Goal: Transaction & Acquisition: Book appointment/travel/reservation

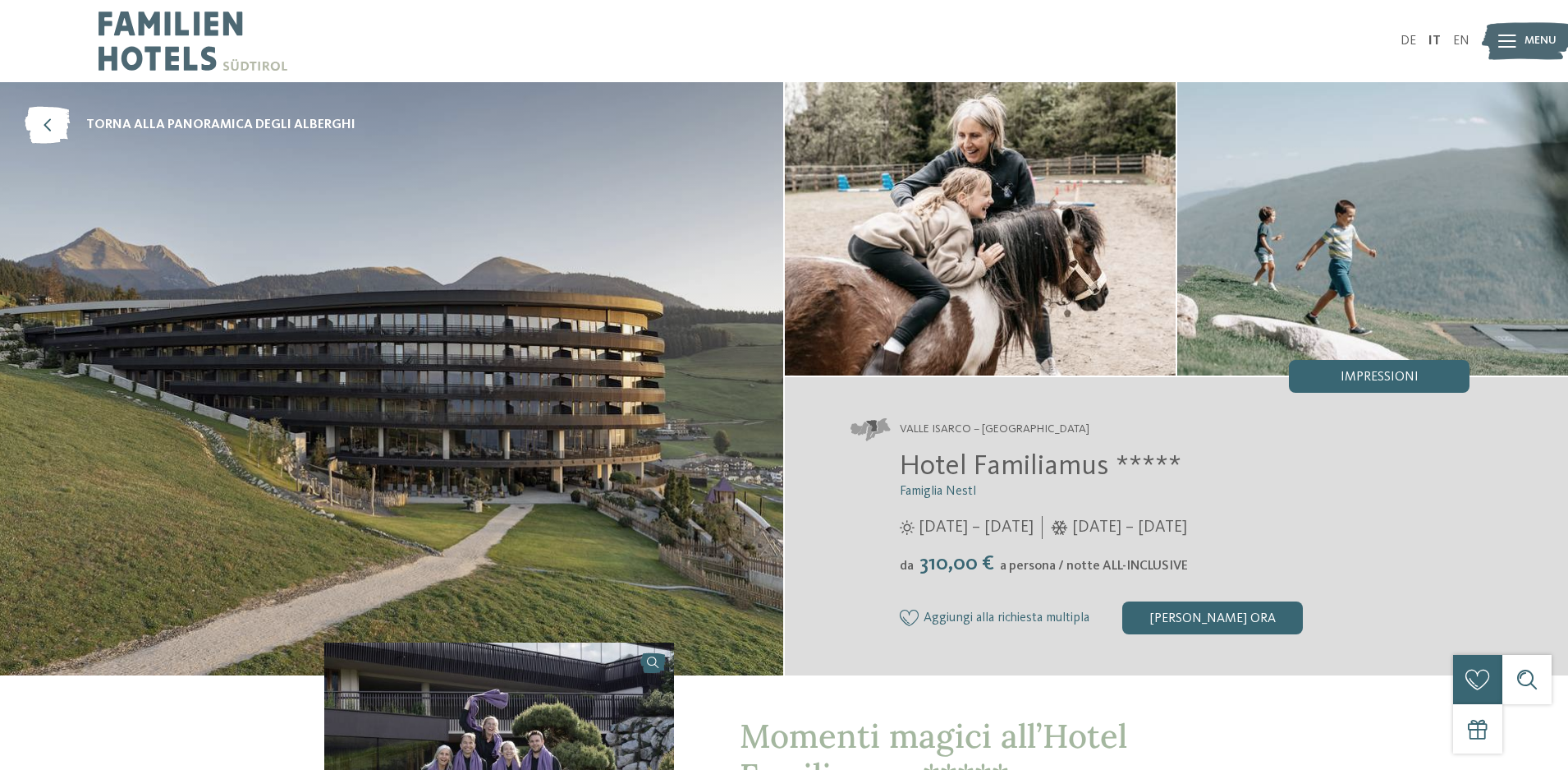
click at [1509, 38] on icon at bounding box center [1508, 41] width 18 height 13
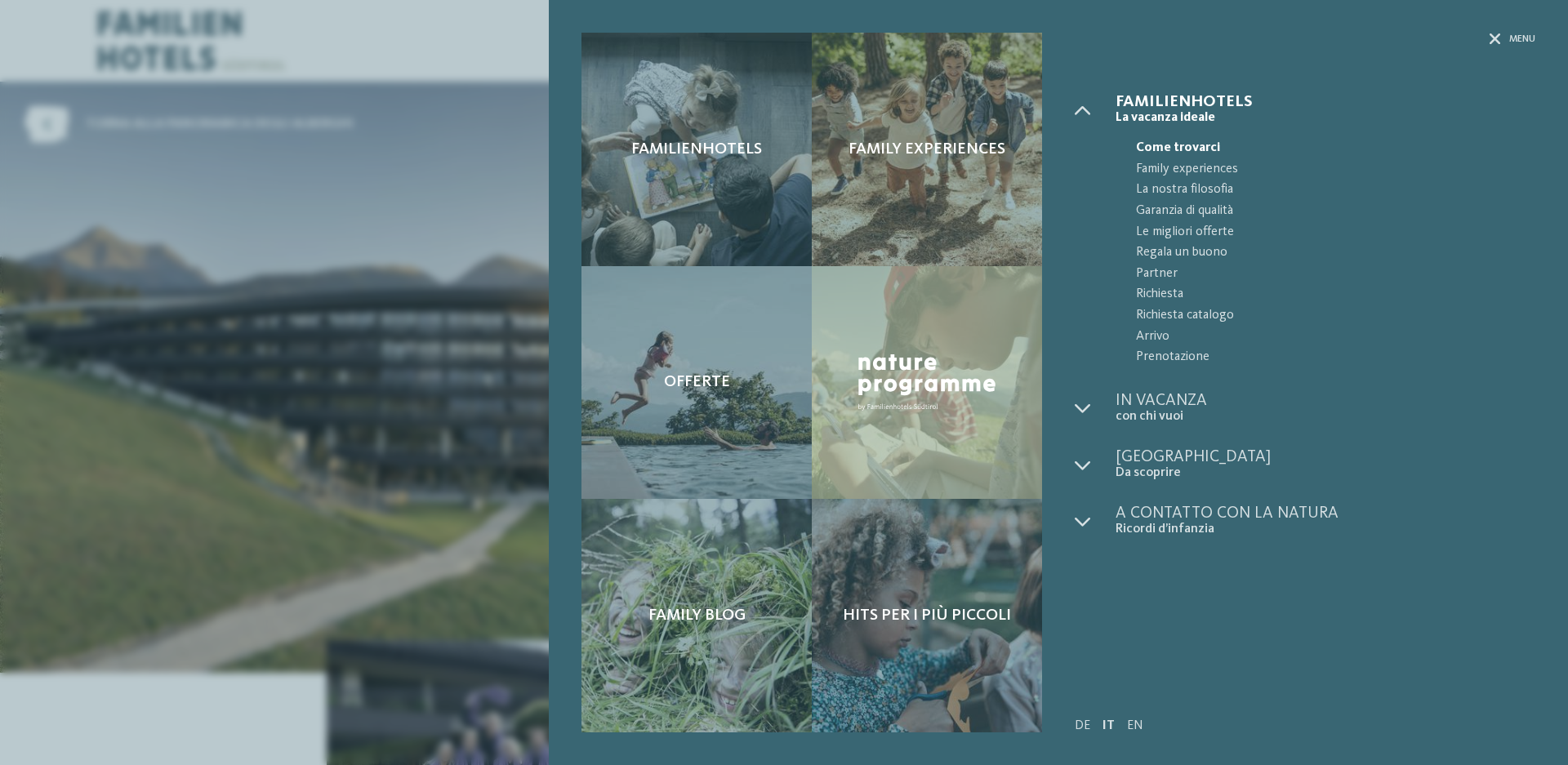
click at [336, 295] on div "Familienhotels Family experiences Offerte" at bounding box center [784, 382] width 1568 height 765
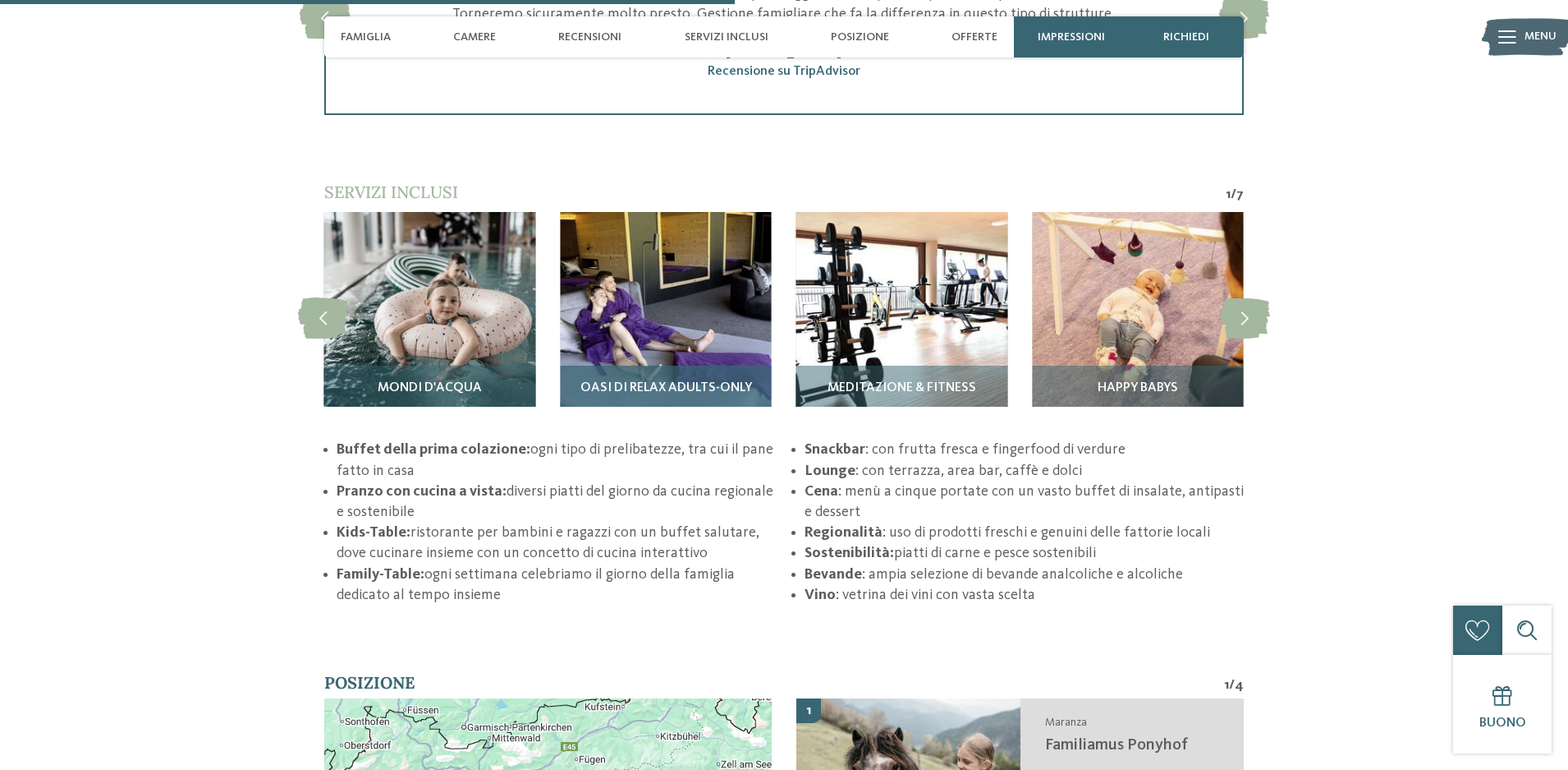
scroll to position [2679, 0]
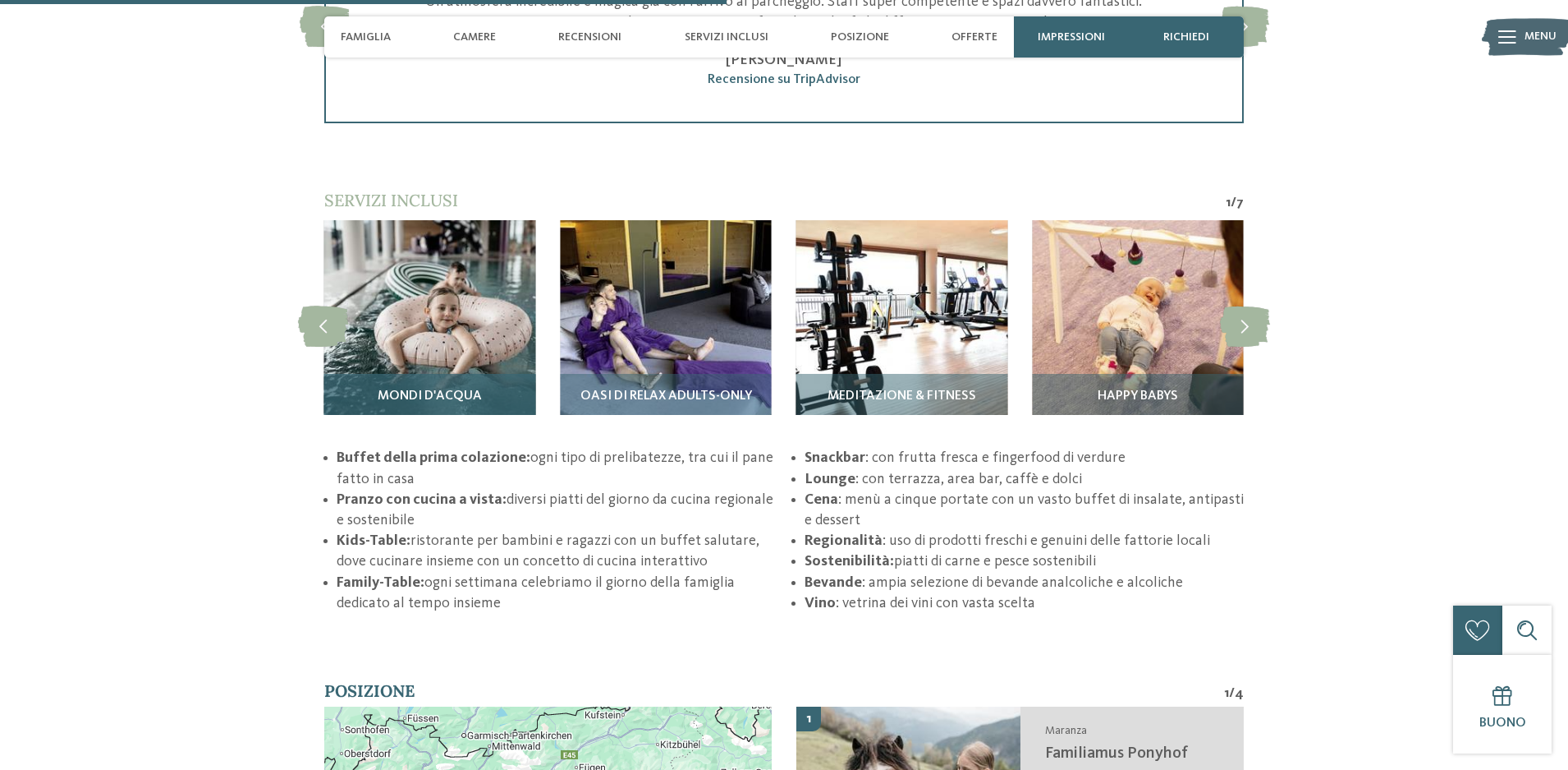
click at [421, 317] on img at bounding box center [430, 325] width 211 height 211
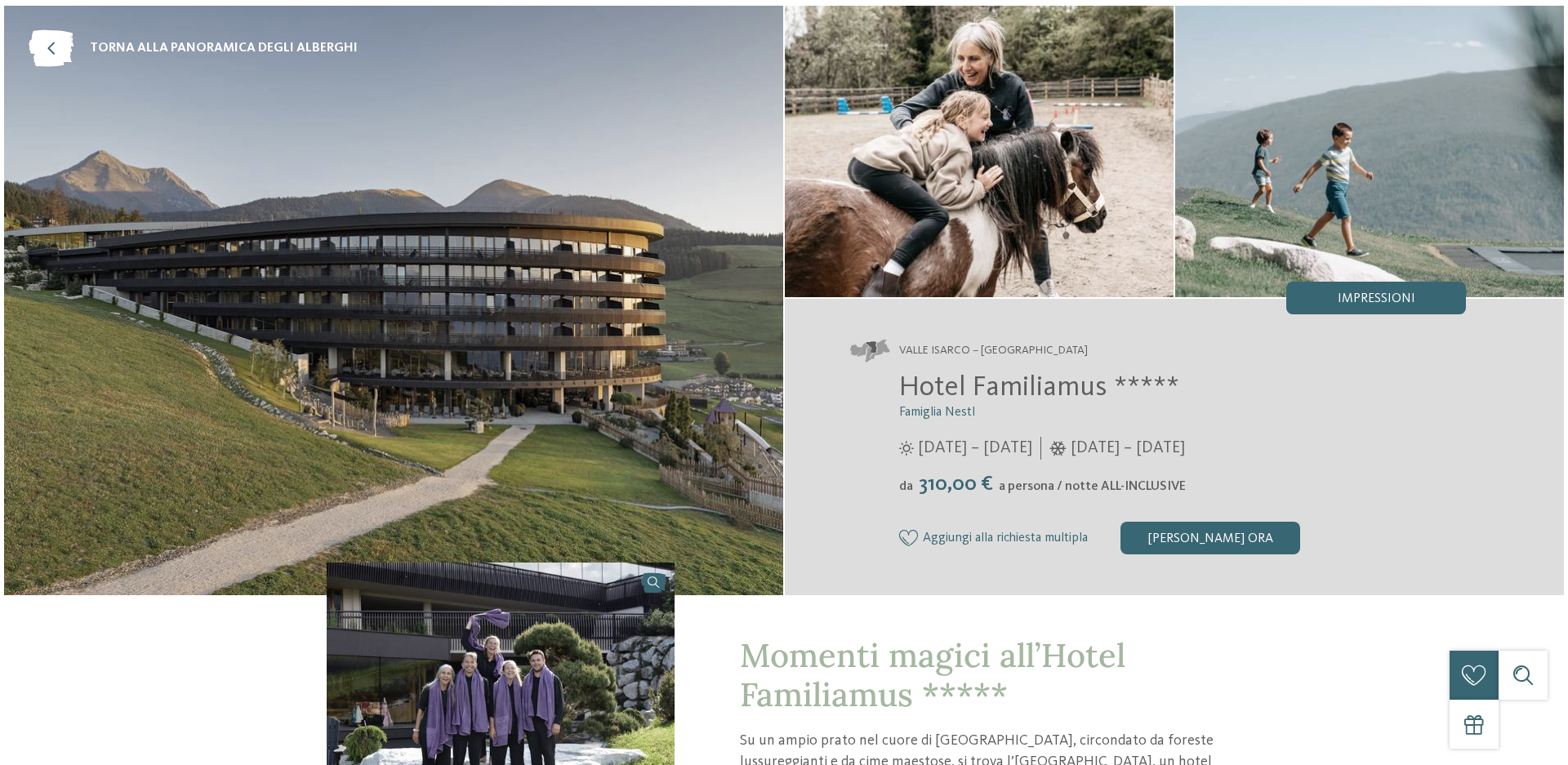
scroll to position [0, 0]
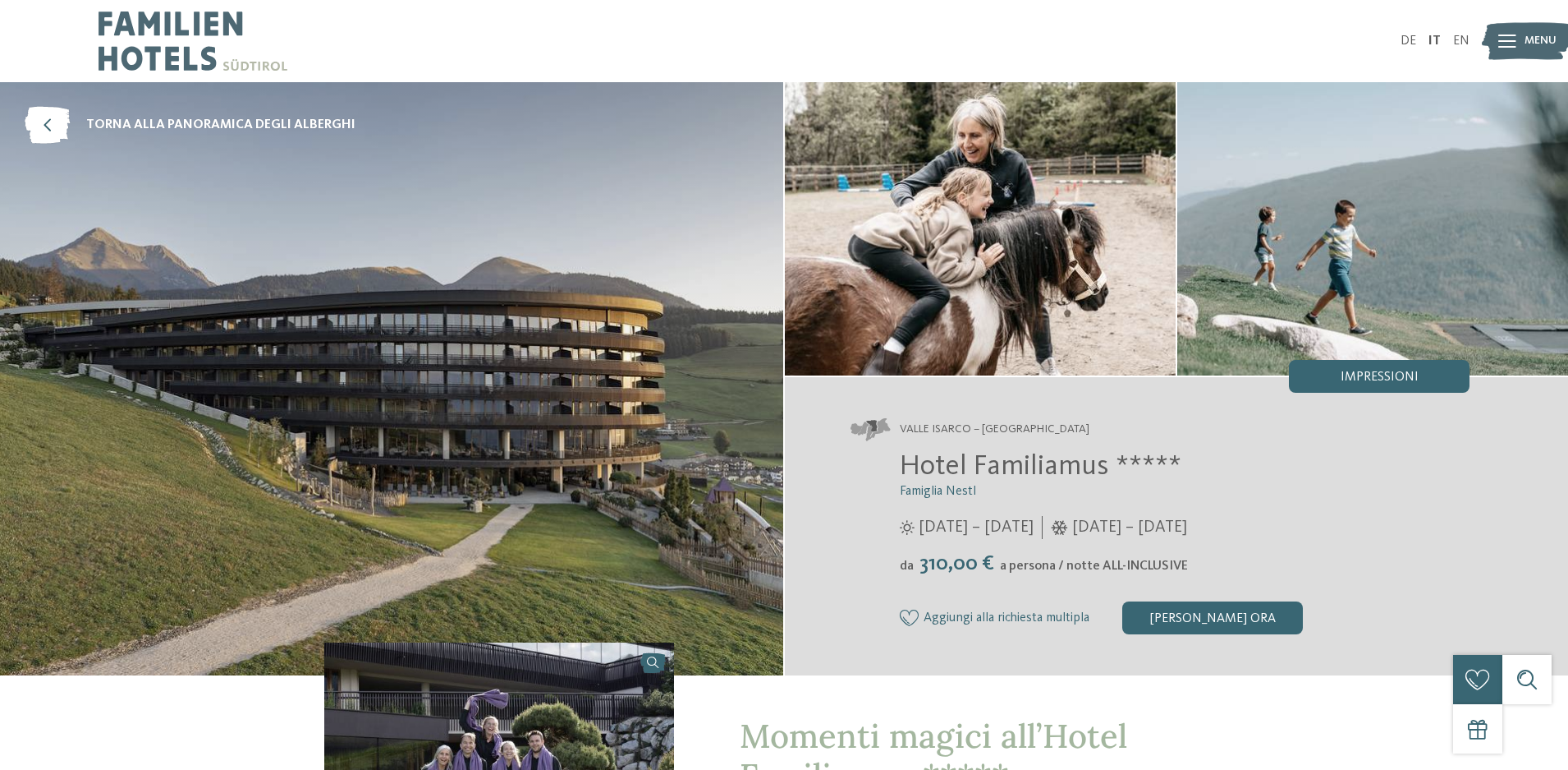
click at [1499, 42] on icon at bounding box center [1508, 41] width 18 height 13
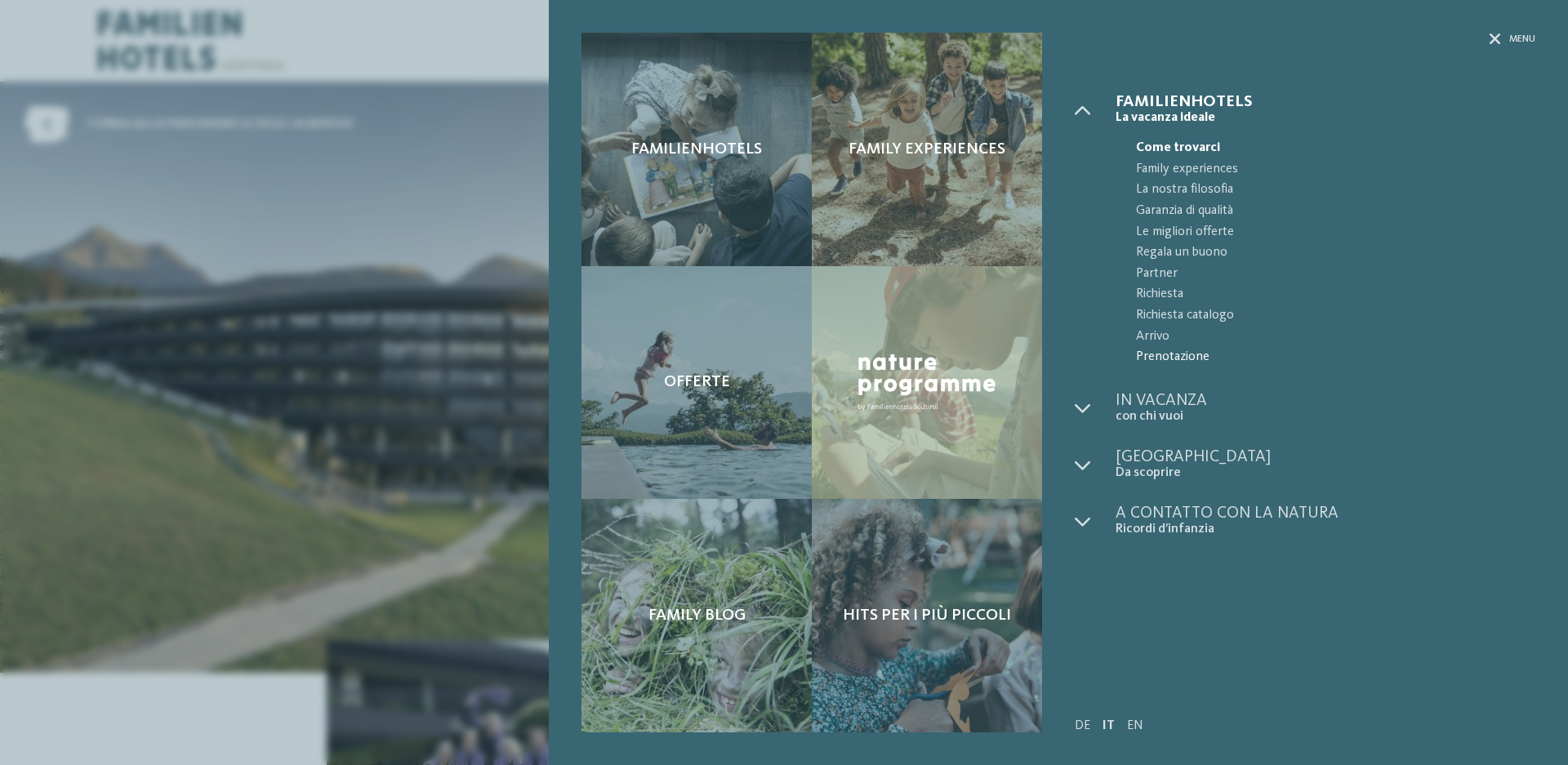
click at [1158, 363] on span "Prenotazione" at bounding box center [1335, 358] width 399 height 21
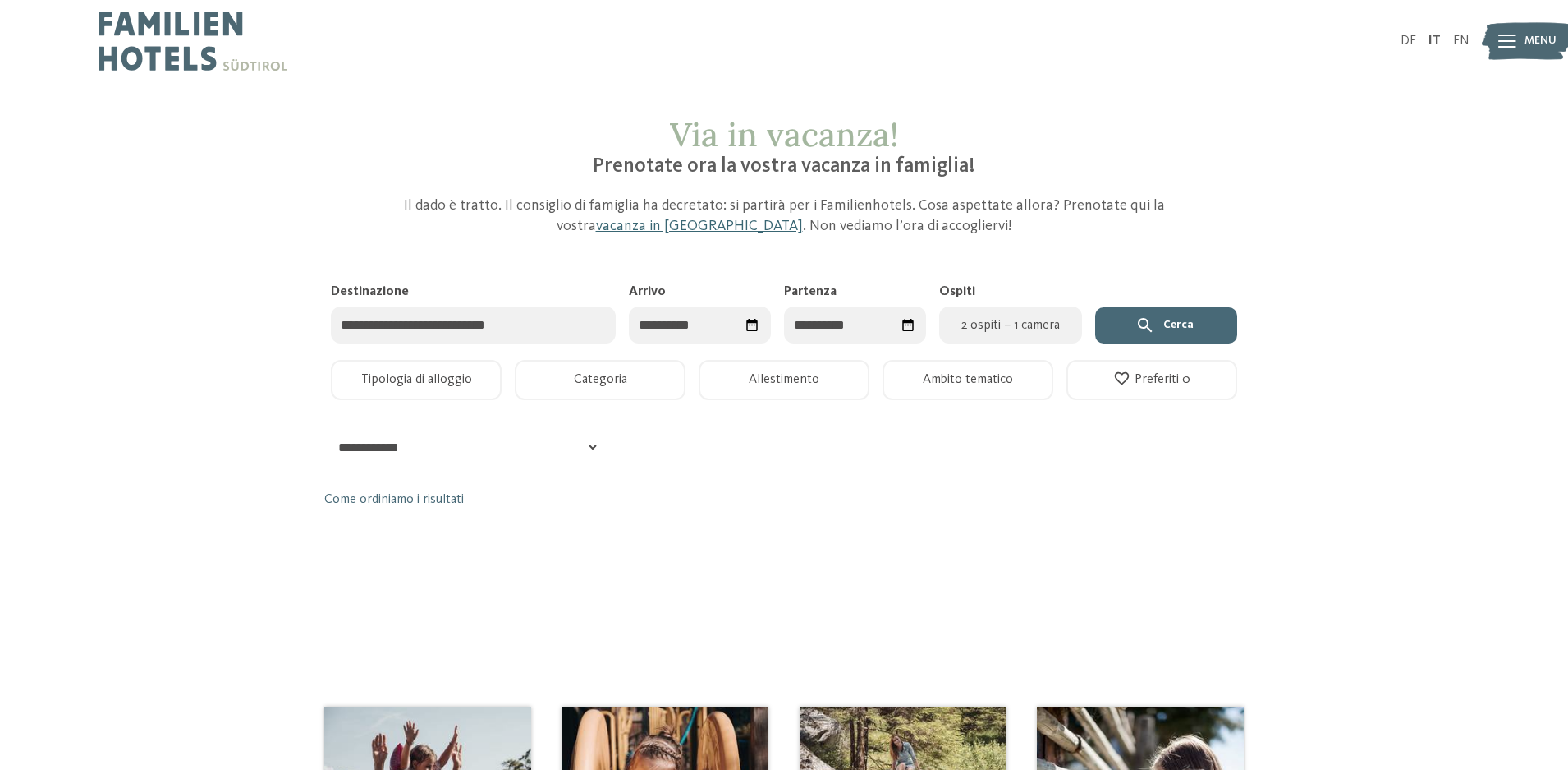
click at [505, 330] on input "Destinazione" at bounding box center [473, 325] width 285 height 37
click at [751, 320] on icon "Seleziona data" at bounding box center [752, 325] width 15 height 15
click at [830, 367] on span "Mese successivo" at bounding box center [832, 366] width 16 height 16
click at [830, 367] on span "Mese successivo" at bounding box center [834, 366] width 16 height 16
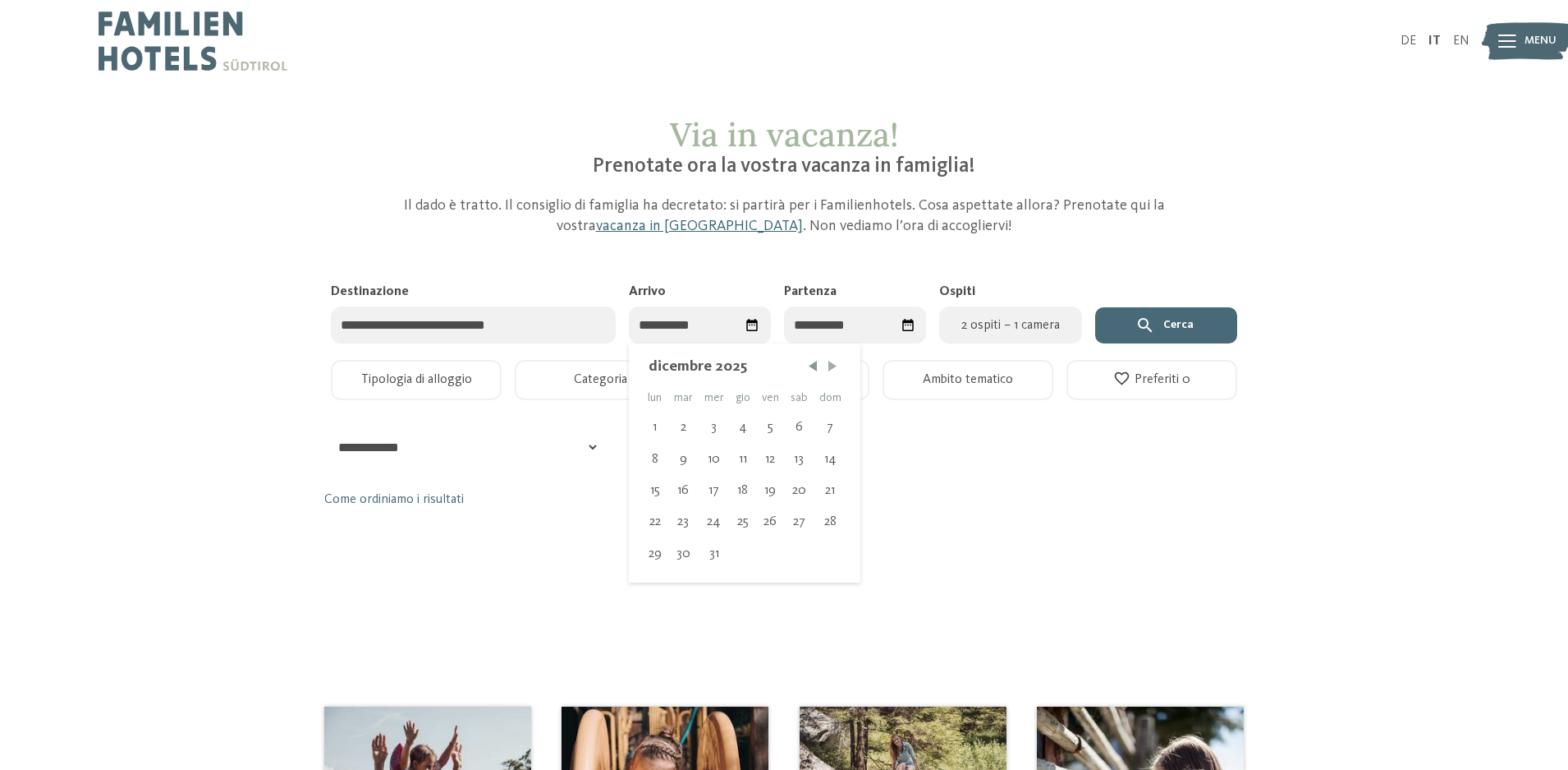
click at [830, 367] on span "Mese successivo" at bounding box center [832, 366] width 16 height 16
click at [771, 433] on div "2" at bounding box center [771, 427] width 29 height 32
type input "**********"
click at [785, 459] on div "7" at bounding box center [780, 459] width 32 height 32
type input "**********"
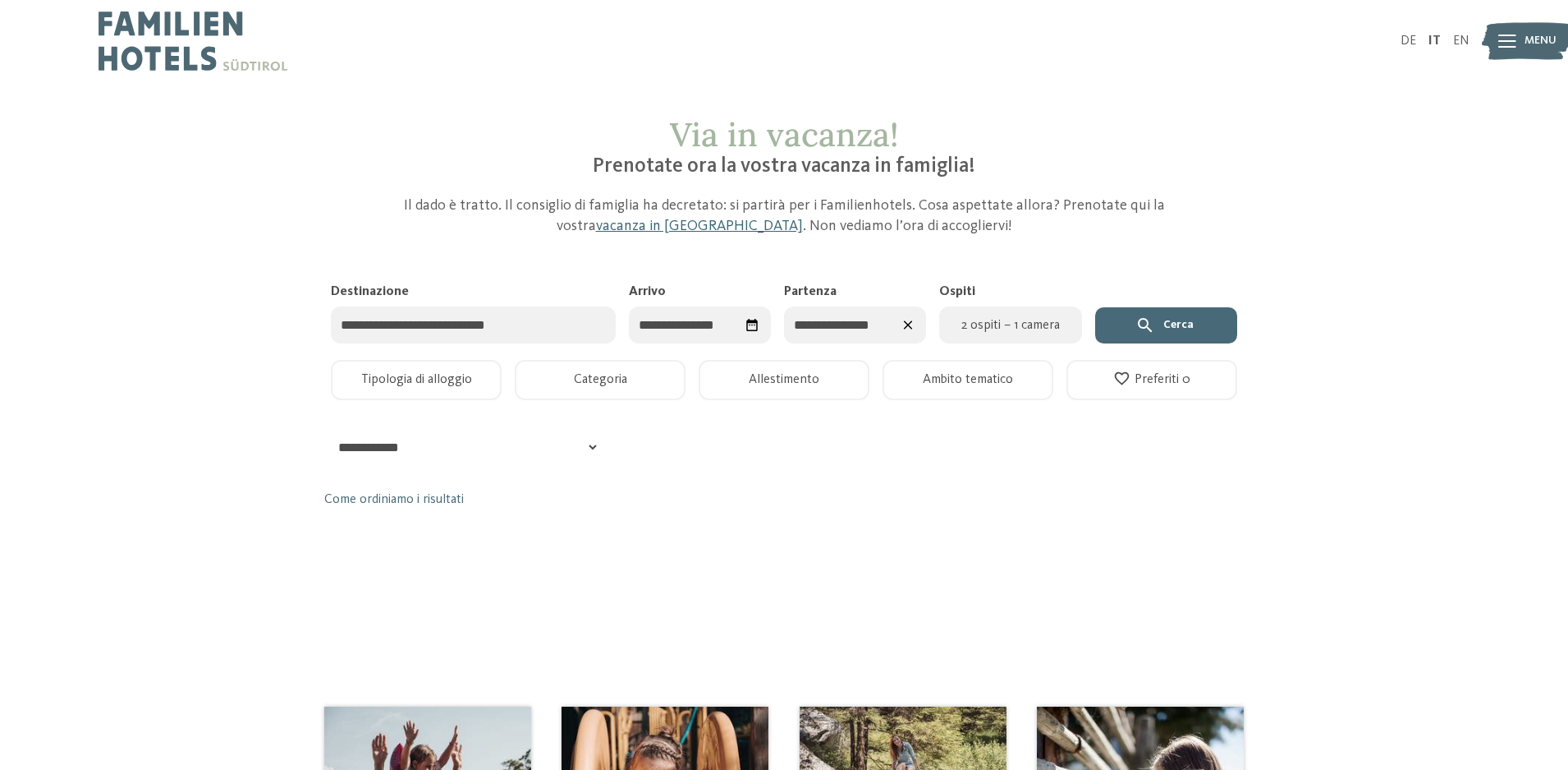
click at [972, 329] on span "2 ospiti – 1 camera" at bounding box center [1010, 325] width 122 height 20
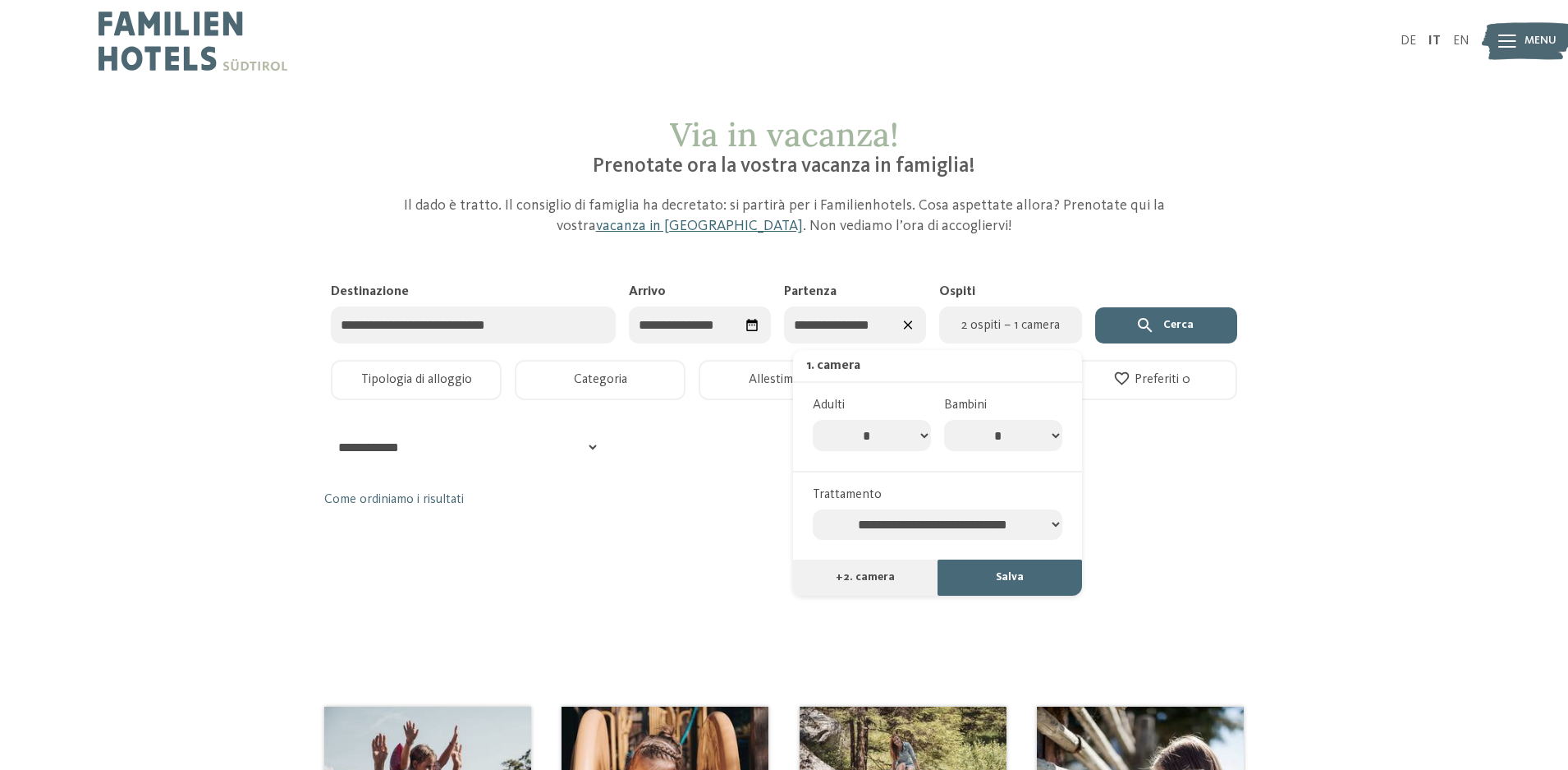
click at [914, 432] on select "* * * * * * * * * ** ** ** ** ** **" at bounding box center [871, 435] width 118 height 32
select select "*"
click at [813, 420] on select "* * * * * * * * * ** ** ** ** ** **" at bounding box center [871, 435] width 118 height 32
click at [1048, 433] on select "* * * * * * * *" at bounding box center [1003, 435] width 118 height 32
select select "*"
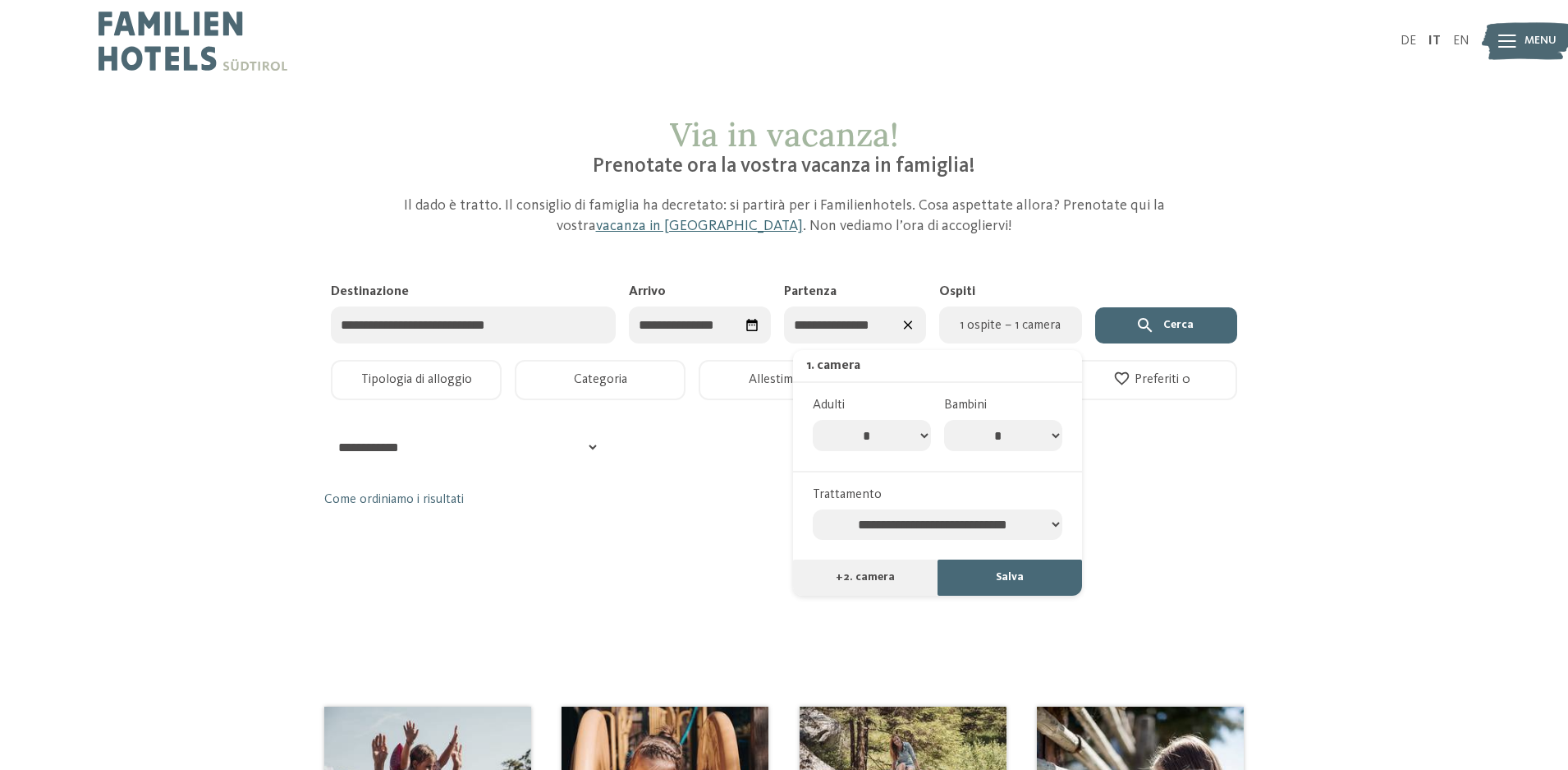
click at [944, 420] on select "* * * * * * * *" at bounding box center [1003, 435] width 118 height 32
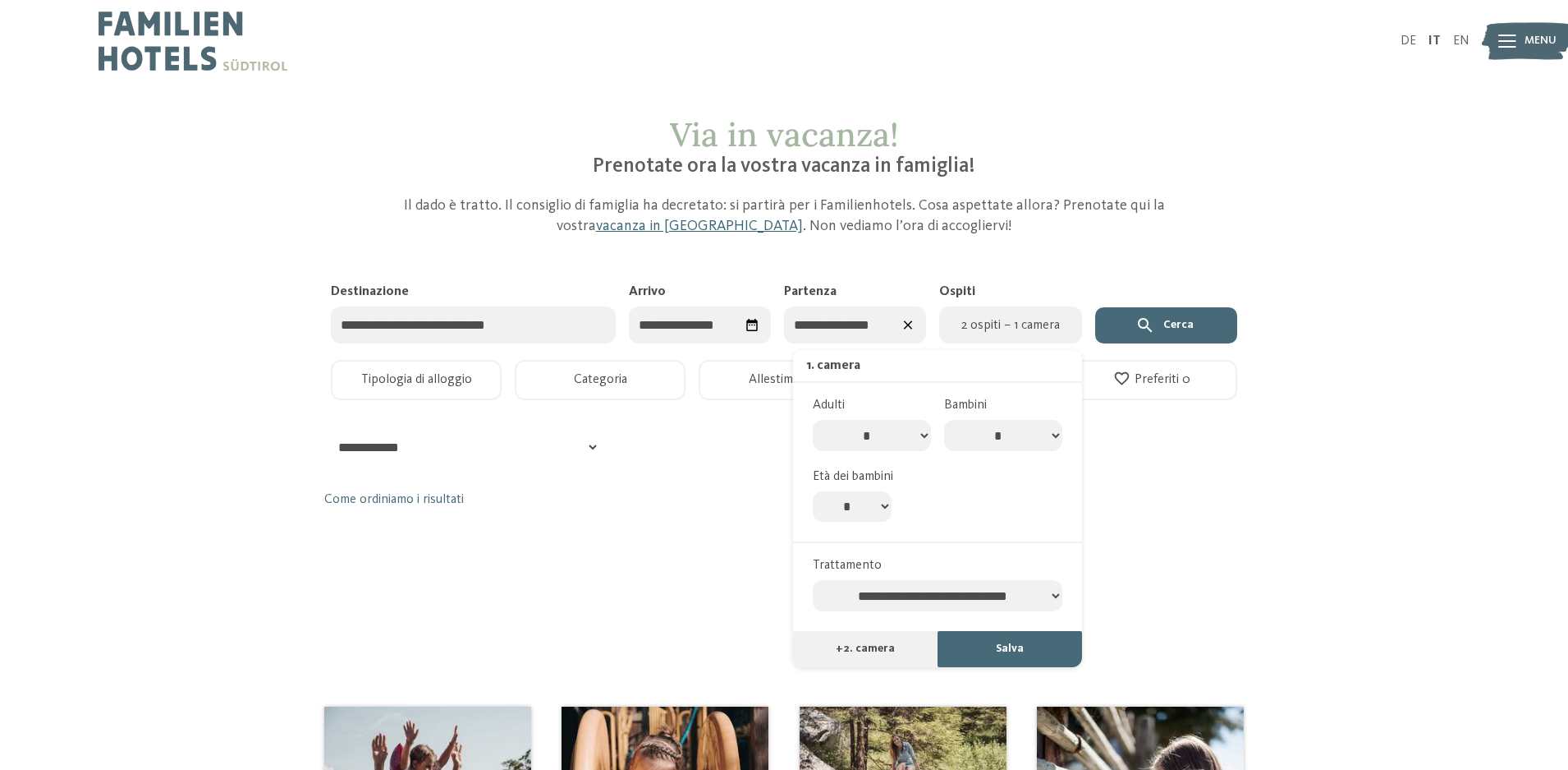
click at [885, 506] on select "* * * * * * * * * * ** ** ** ** ** ** ** **" at bounding box center [852, 507] width 79 height 32
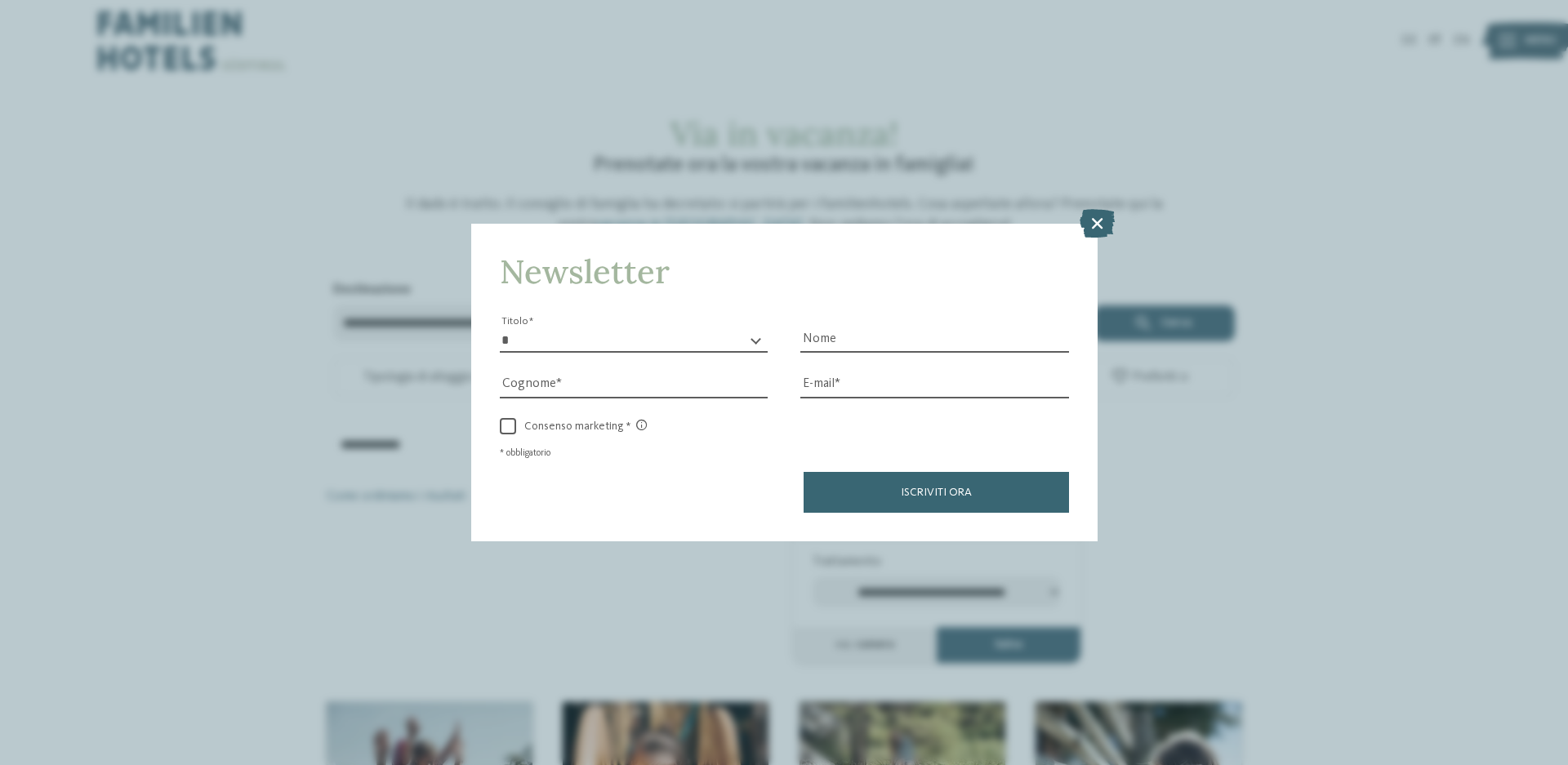
select select "*"
click at [812, 488] on select "* * * * * * * * * * ** ** ** ** ** ** ** **" at bounding box center [851, 504] width 78 height 31
click at [1102, 214] on icon at bounding box center [1097, 223] width 35 height 29
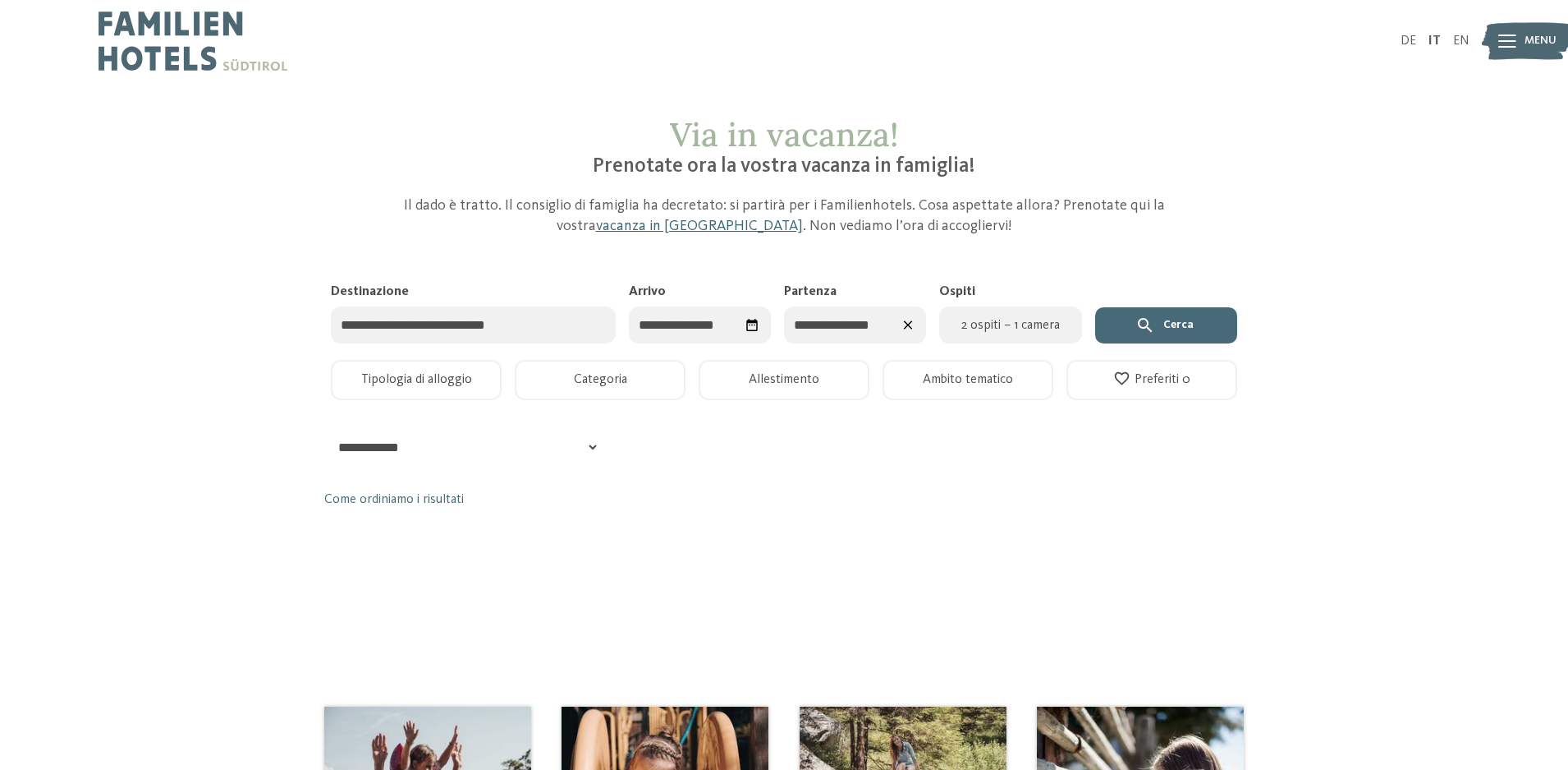
click at [621, 381] on button "Categoria" at bounding box center [601, 380] width 171 height 40
click at [640, 375] on button "Categoria" at bounding box center [601, 380] width 171 height 40
click at [475, 329] on input "Destinazione" at bounding box center [473, 325] width 285 height 37
click at [1155, 316] on icon "submit" at bounding box center [1145, 325] width 20 height 20
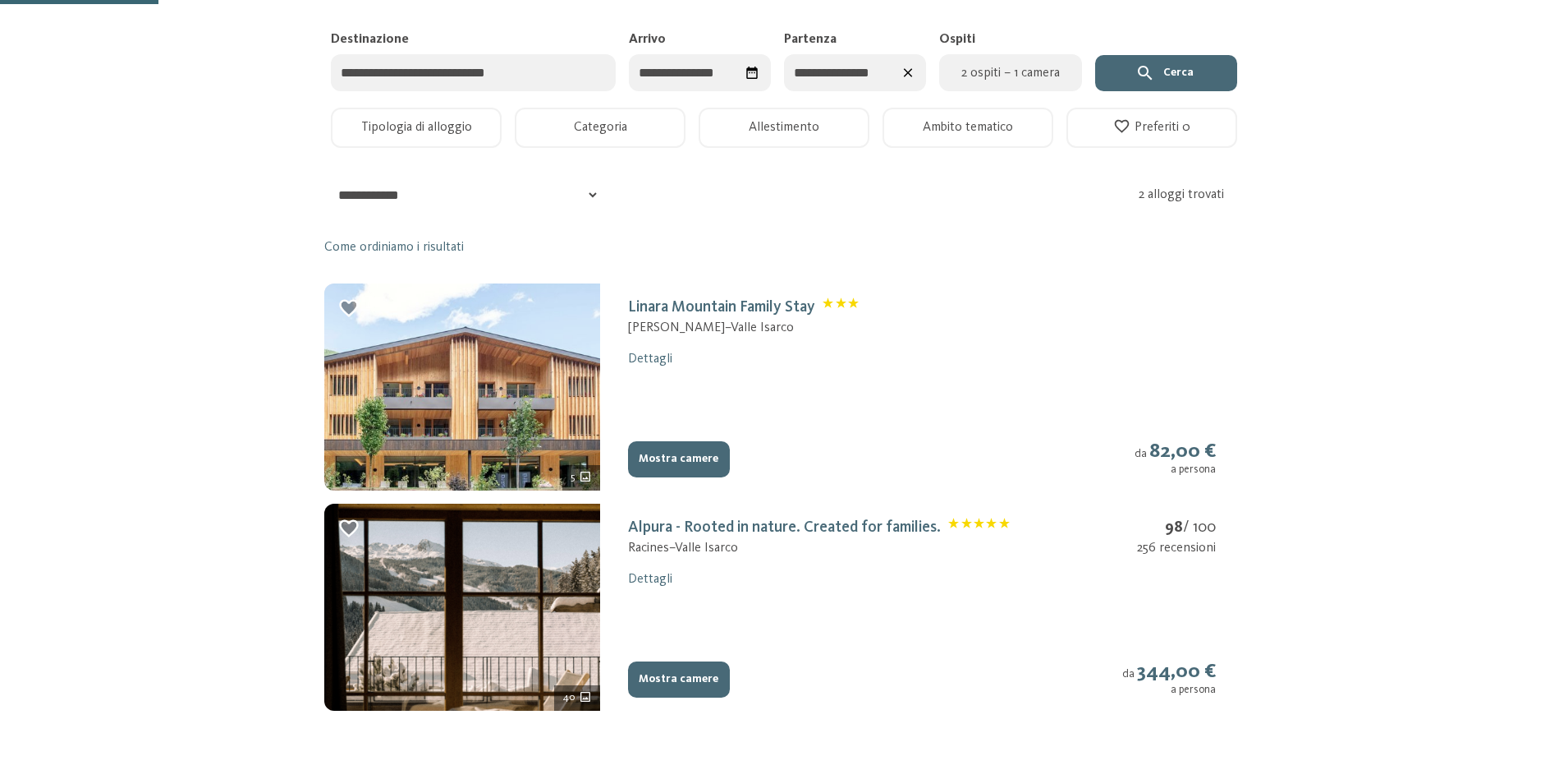
scroll to position [83, 0]
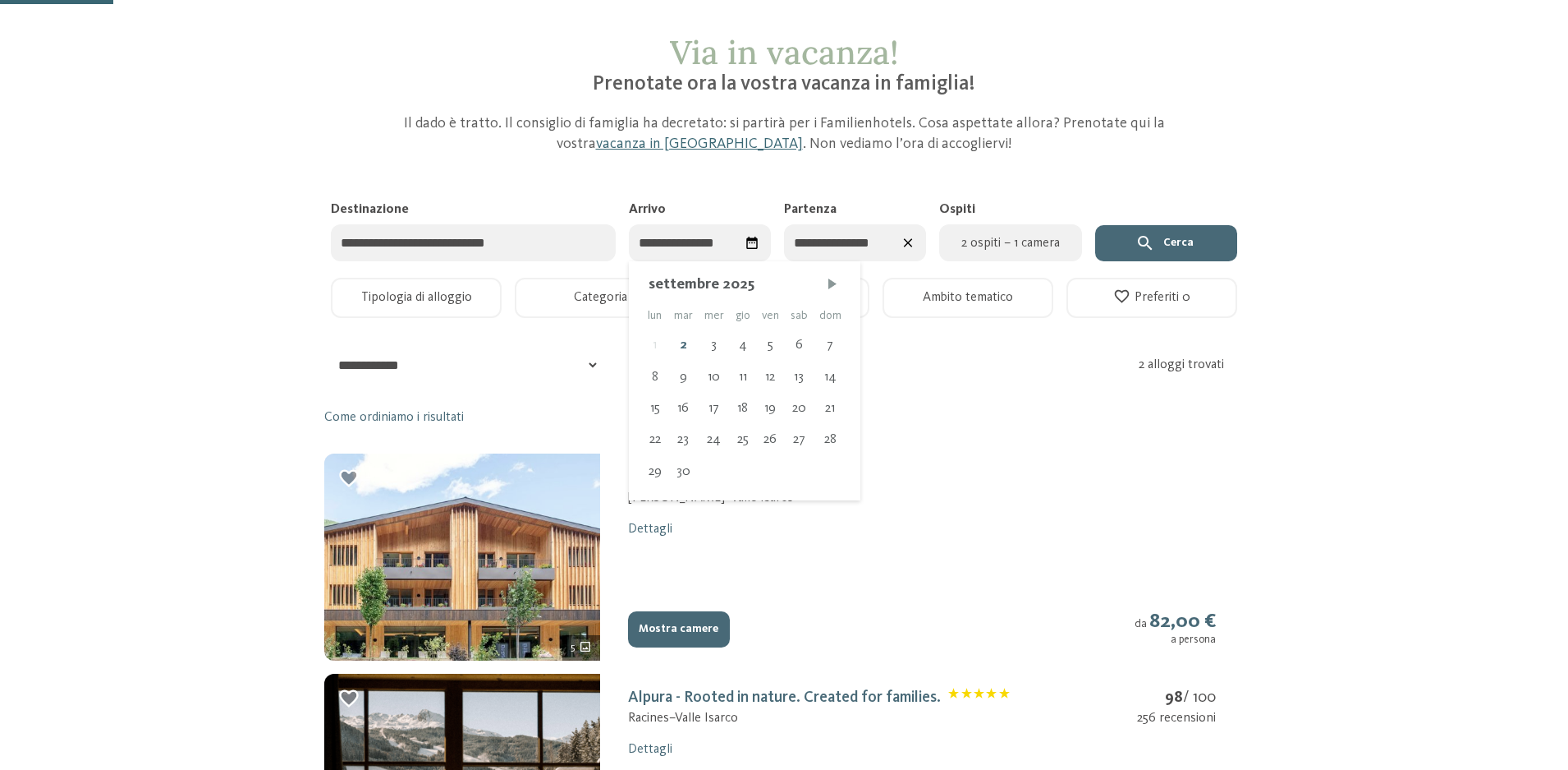
click at [720, 239] on input "**********" at bounding box center [700, 243] width 142 height 37
click at [830, 283] on span "Mese successivo" at bounding box center [832, 284] width 16 height 16
click at [830, 283] on span "Mese successivo" at bounding box center [834, 284] width 16 height 16
click at [830, 283] on span "Mese successivo" at bounding box center [832, 284] width 16 height 16
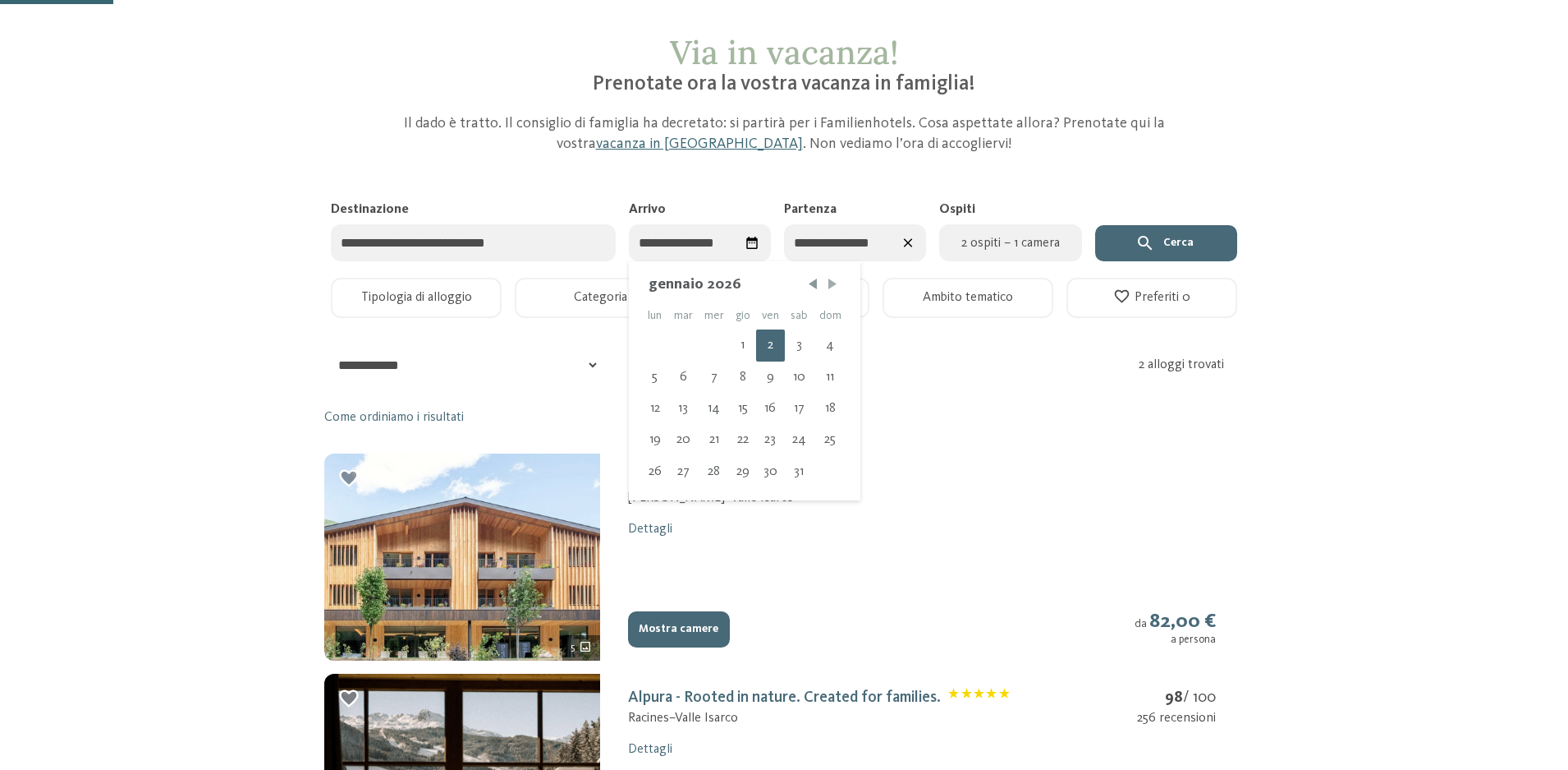
click at [830, 283] on span "Mese successivo" at bounding box center [832, 284] width 16 height 16
click at [822, 440] on div "22" at bounding box center [829, 440] width 34 height 32
type input "**********"
click at [898, 282] on span "Mese successivo" at bounding box center [898, 284] width 16 height 16
click at [890, 342] on div "1" at bounding box center [895, 345] width 34 height 32
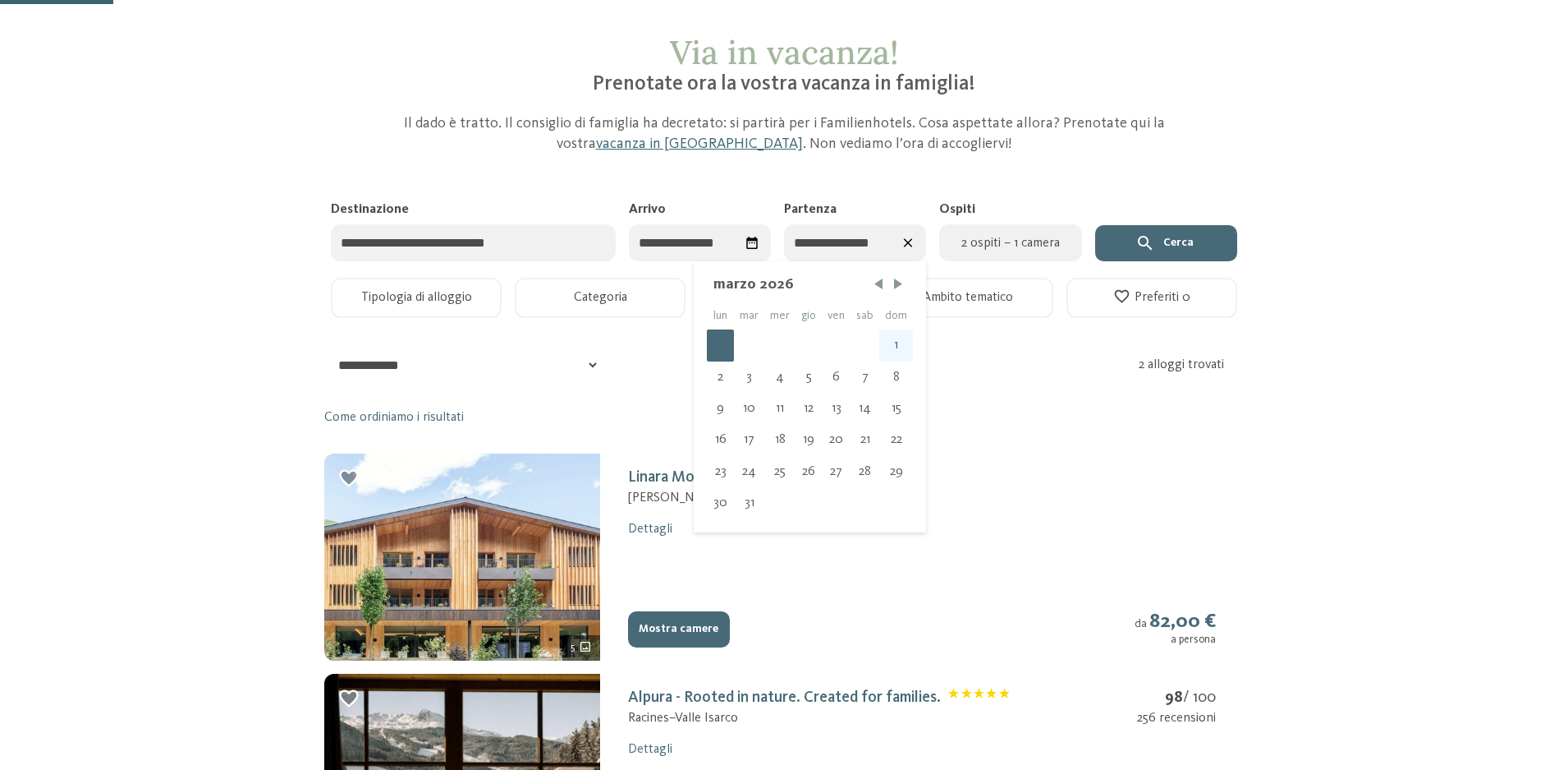
type input "**********"
click at [1018, 236] on span "2 ospiti – 1 camera" at bounding box center [1010, 243] width 122 height 20
select select "*"
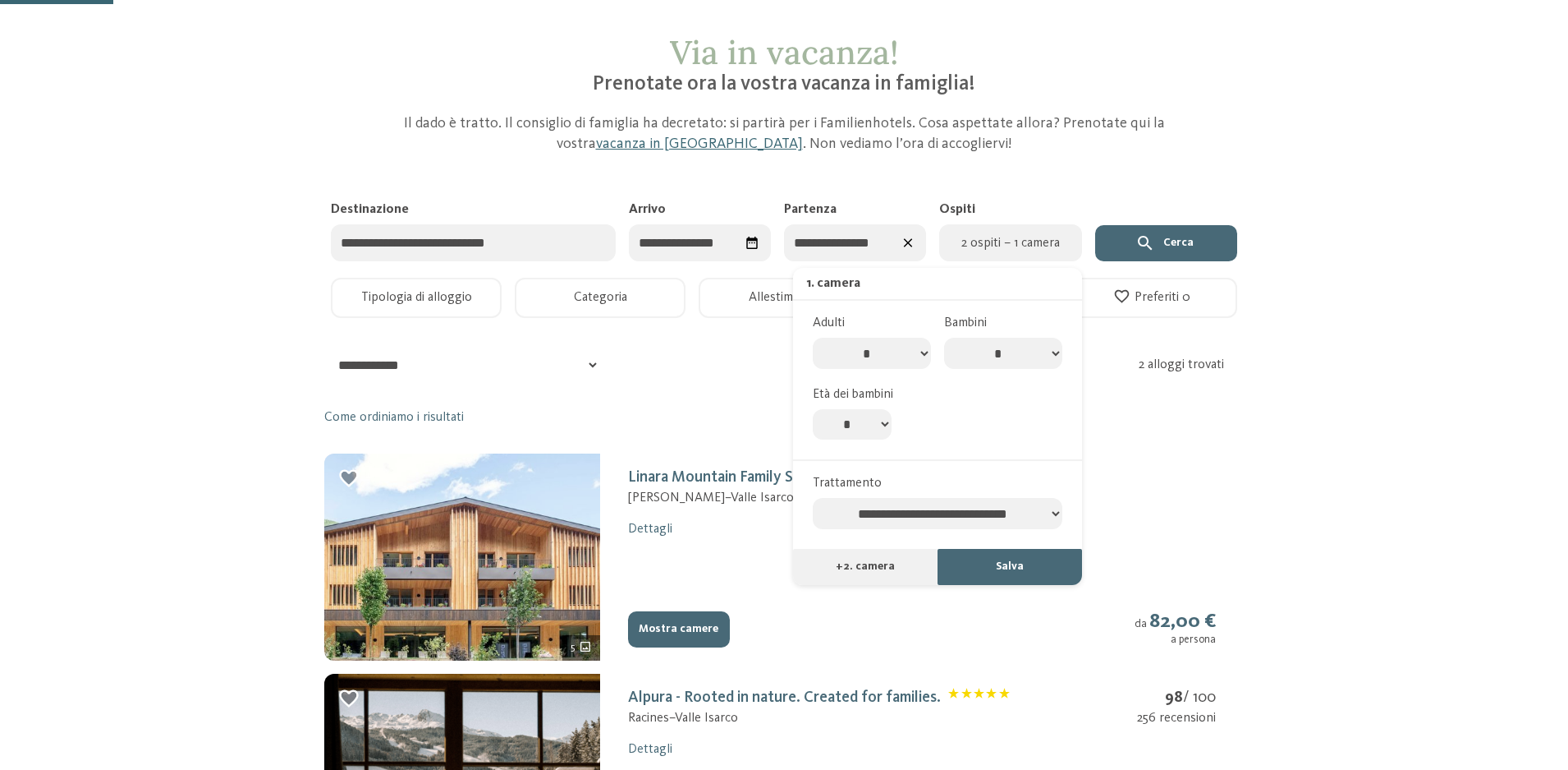
click at [1176, 253] on button "Cerca" at bounding box center [1166, 243] width 142 height 36
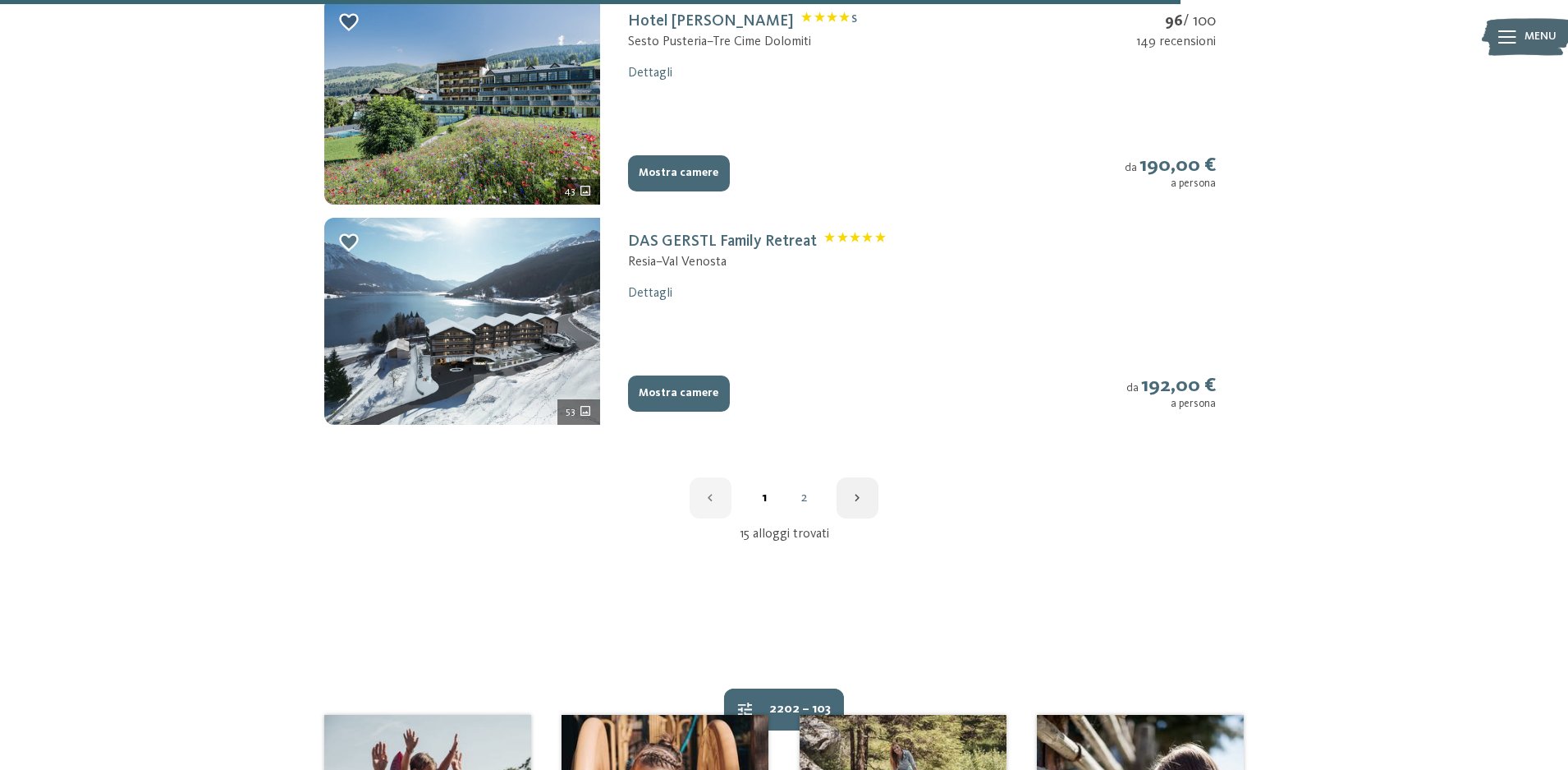
scroll to position [2300, 0]
click at [864, 497] on icon "button" at bounding box center [858, 497] width 15 height 15
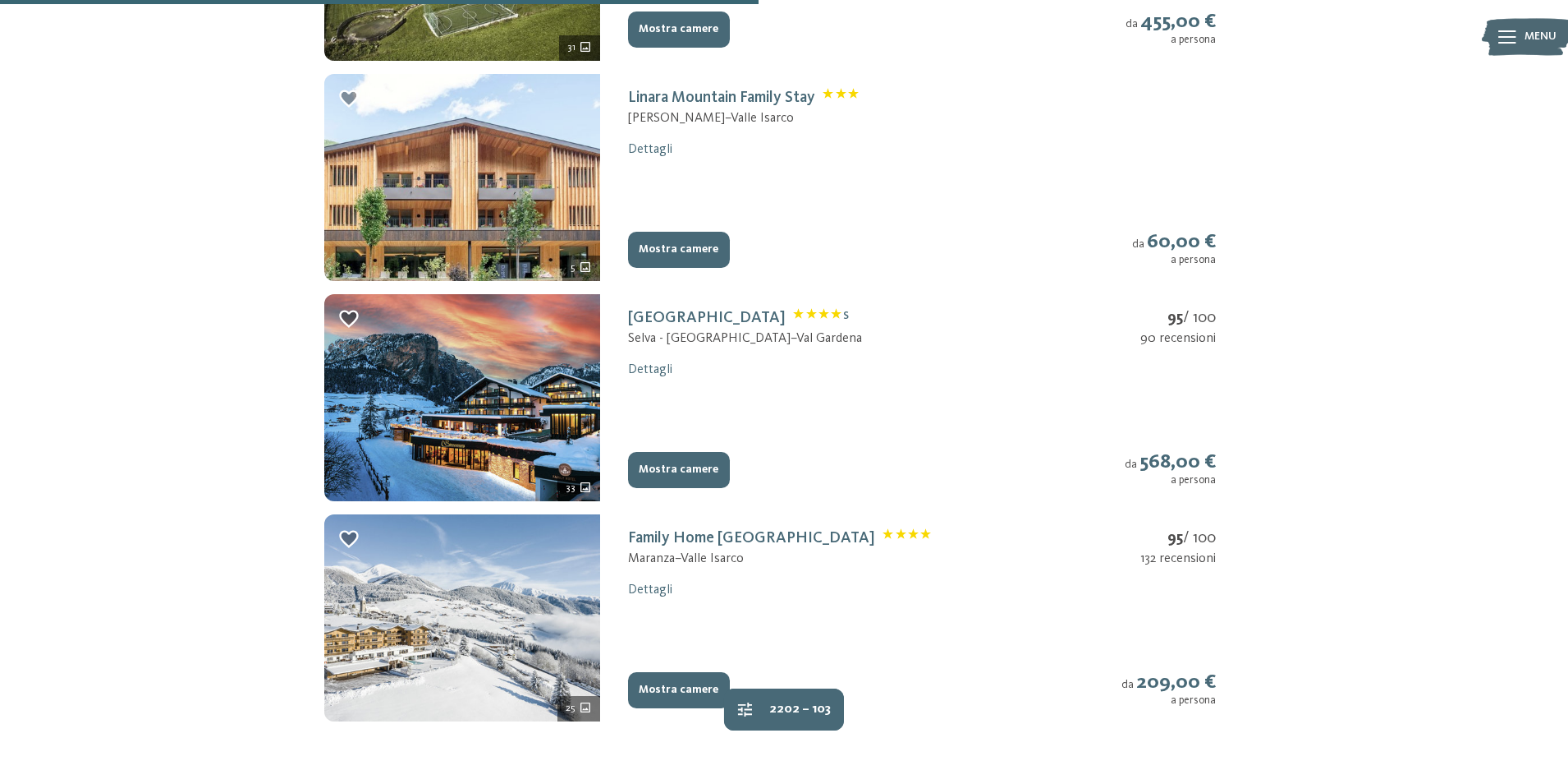
scroll to position [922, 0]
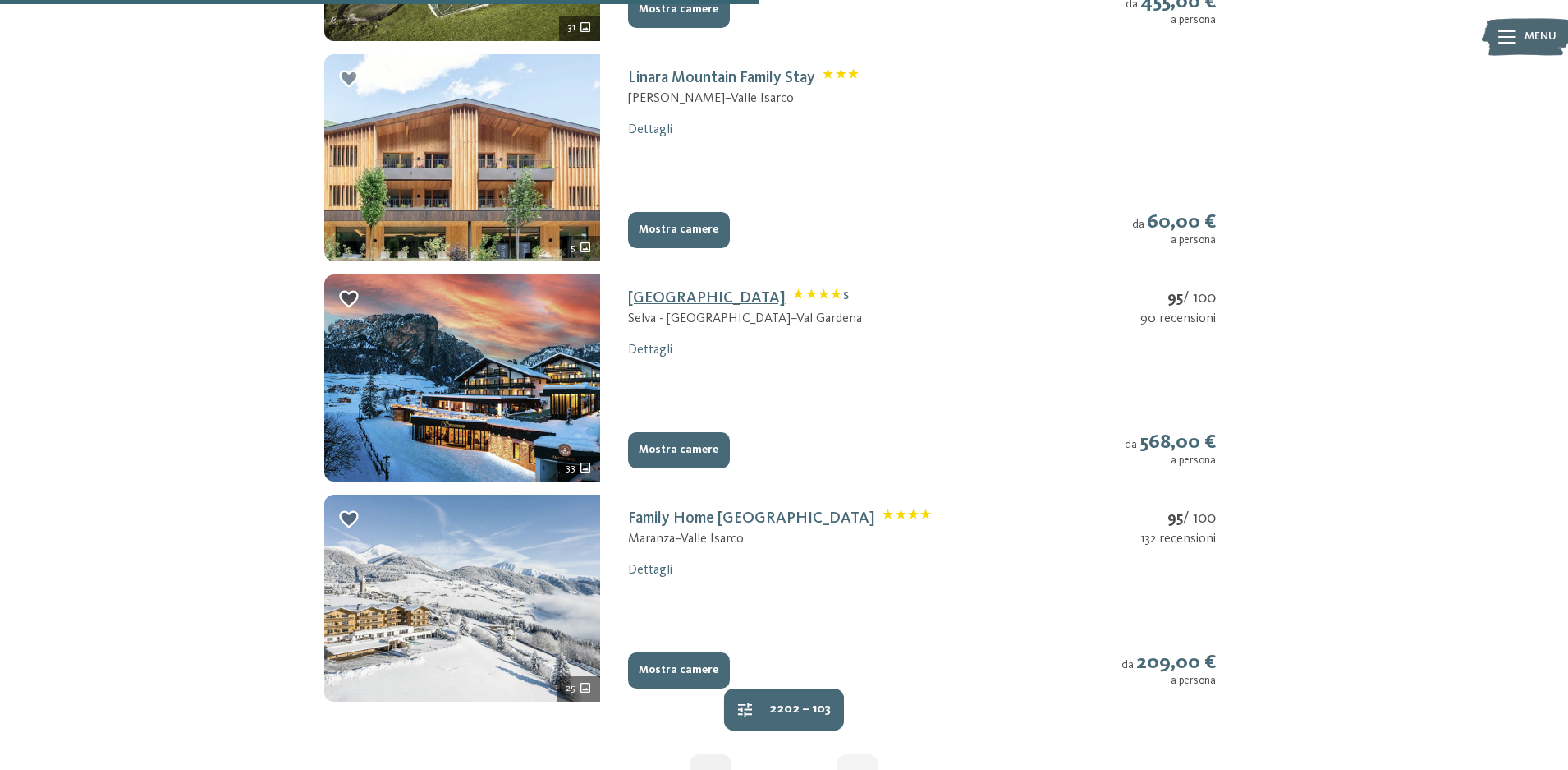
click at [730, 301] on link "Biancaneve Family Hotel S" at bounding box center [739, 298] width 221 height 16
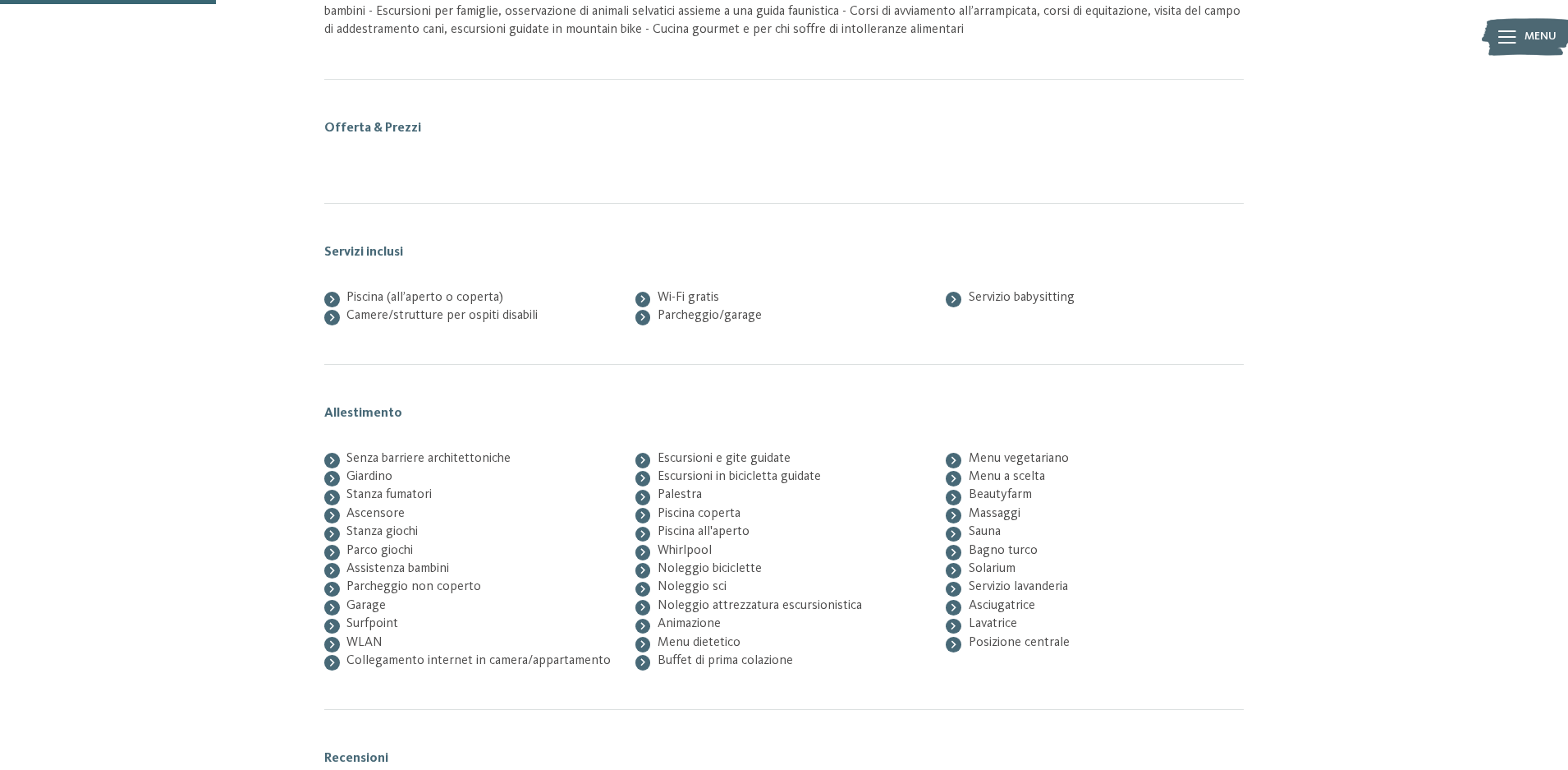
scroll to position [270, 0]
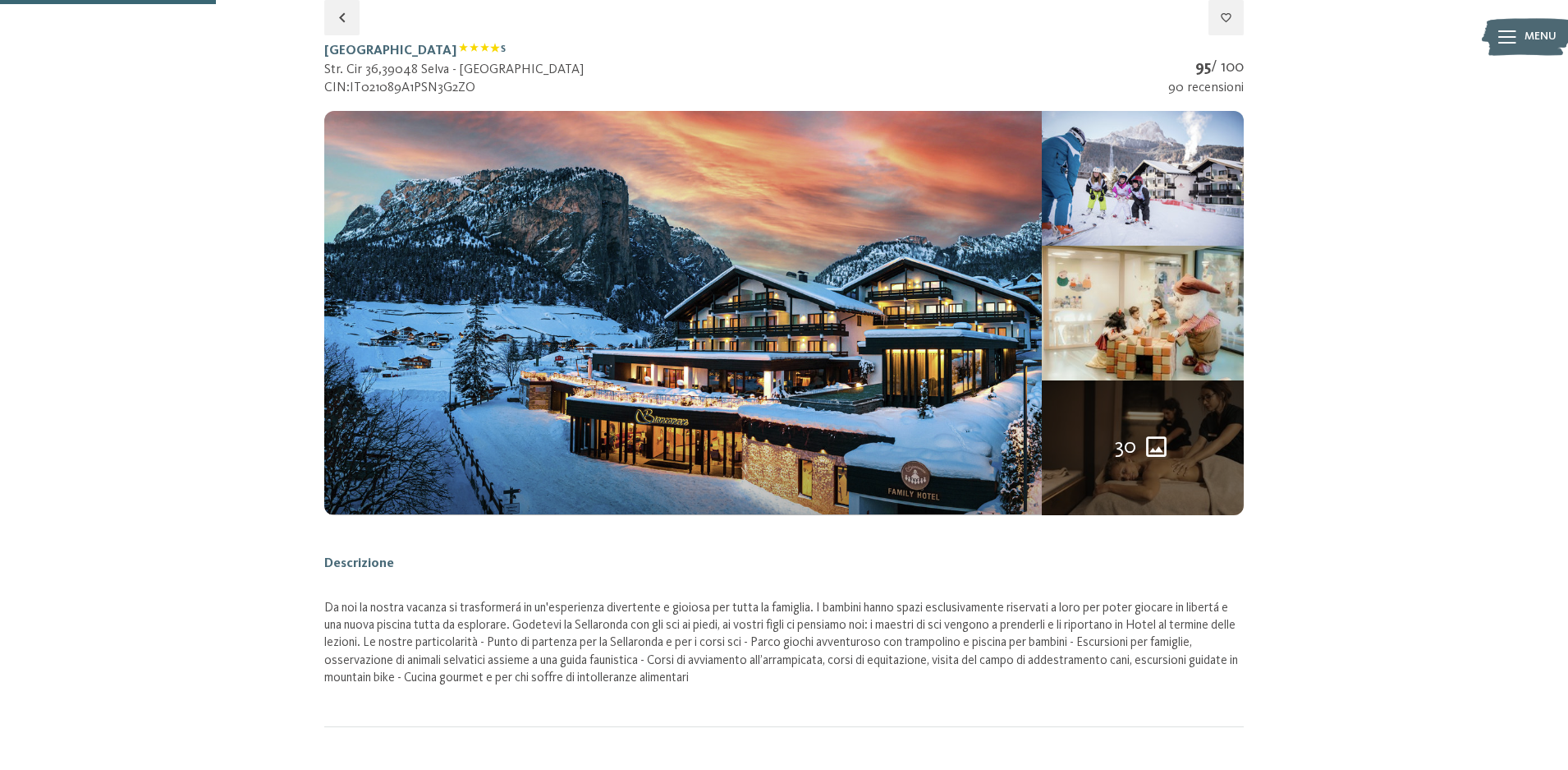
select select "*"
select select "**********"
click at [1144, 413] on div "30" at bounding box center [1143, 447] width 202 height 134
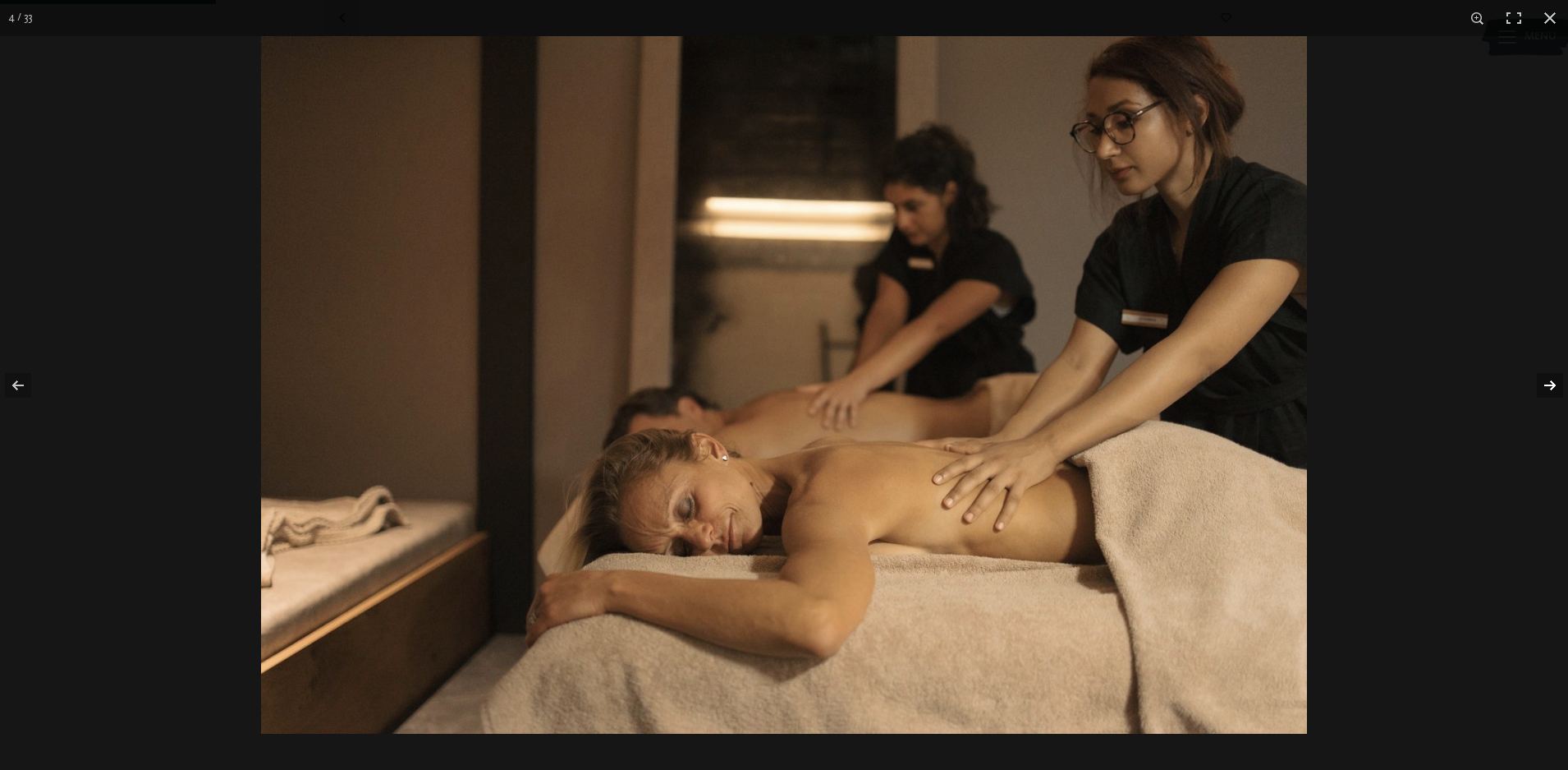
click at [1546, 382] on button "button" at bounding box center [1539, 386] width 58 height 83
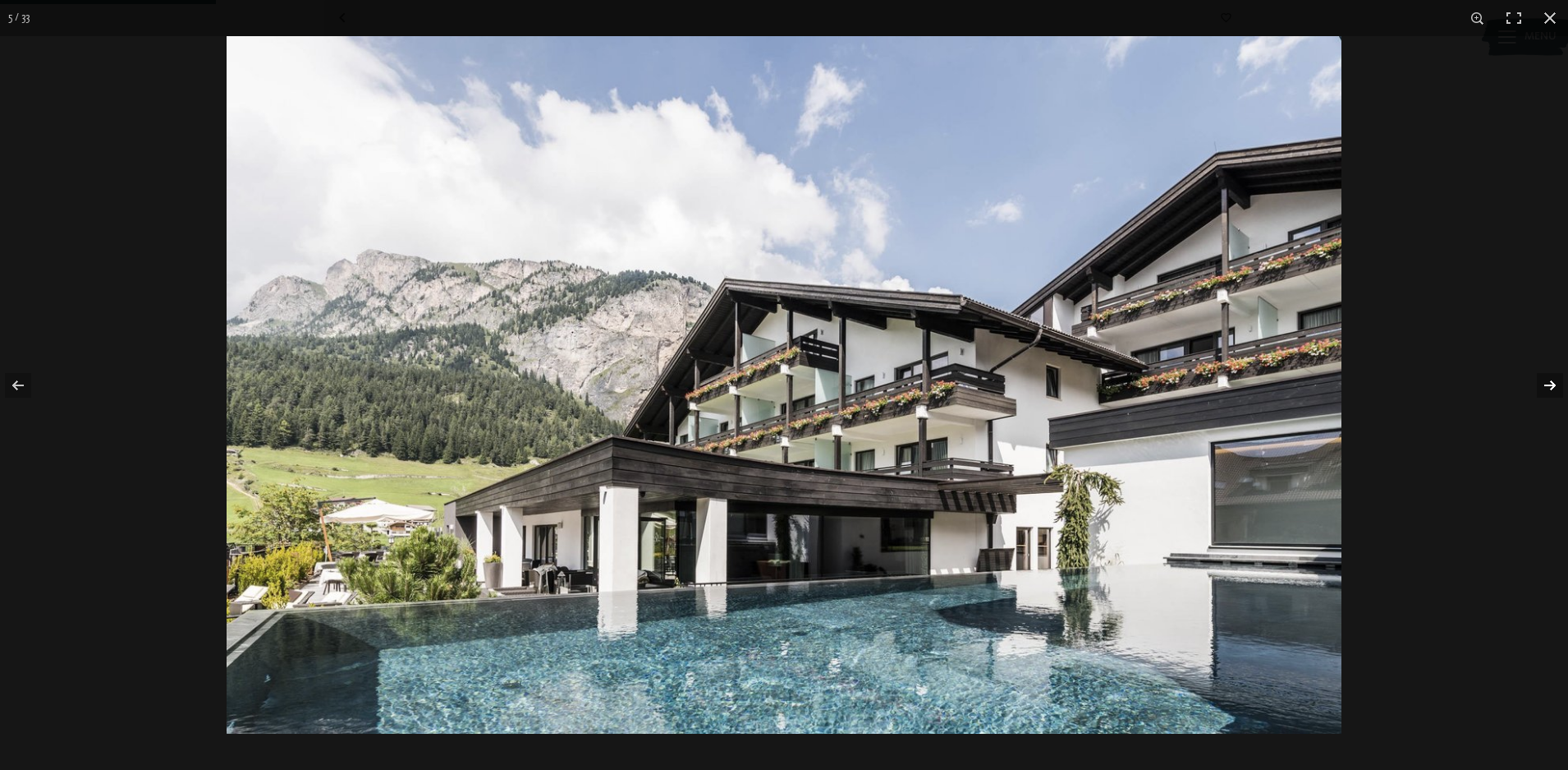
click at [1546, 382] on button "button" at bounding box center [1539, 386] width 58 height 83
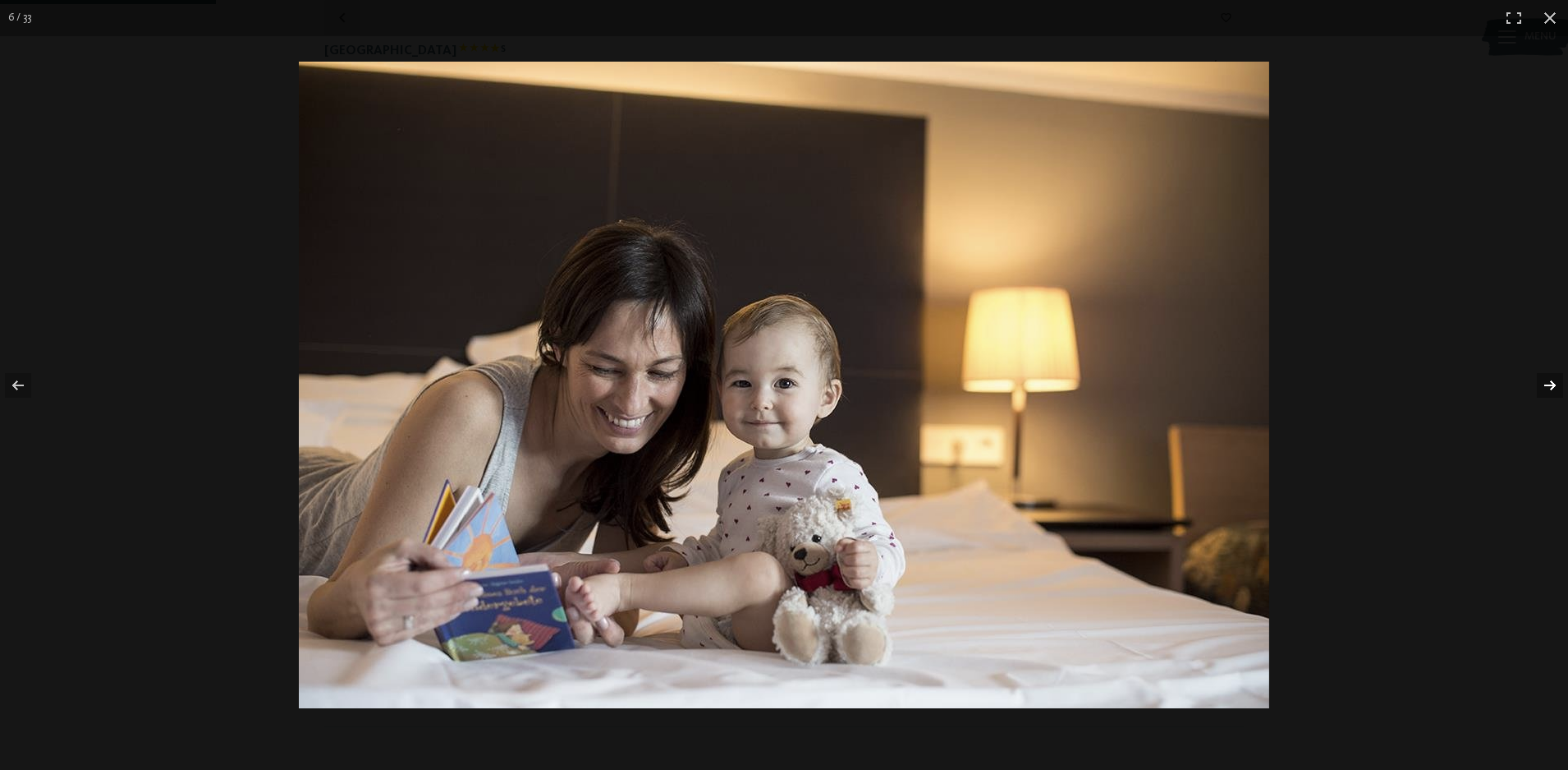
click at [1546, 382] on button "button" at bounding box center [1539, 386] width 58 height 83
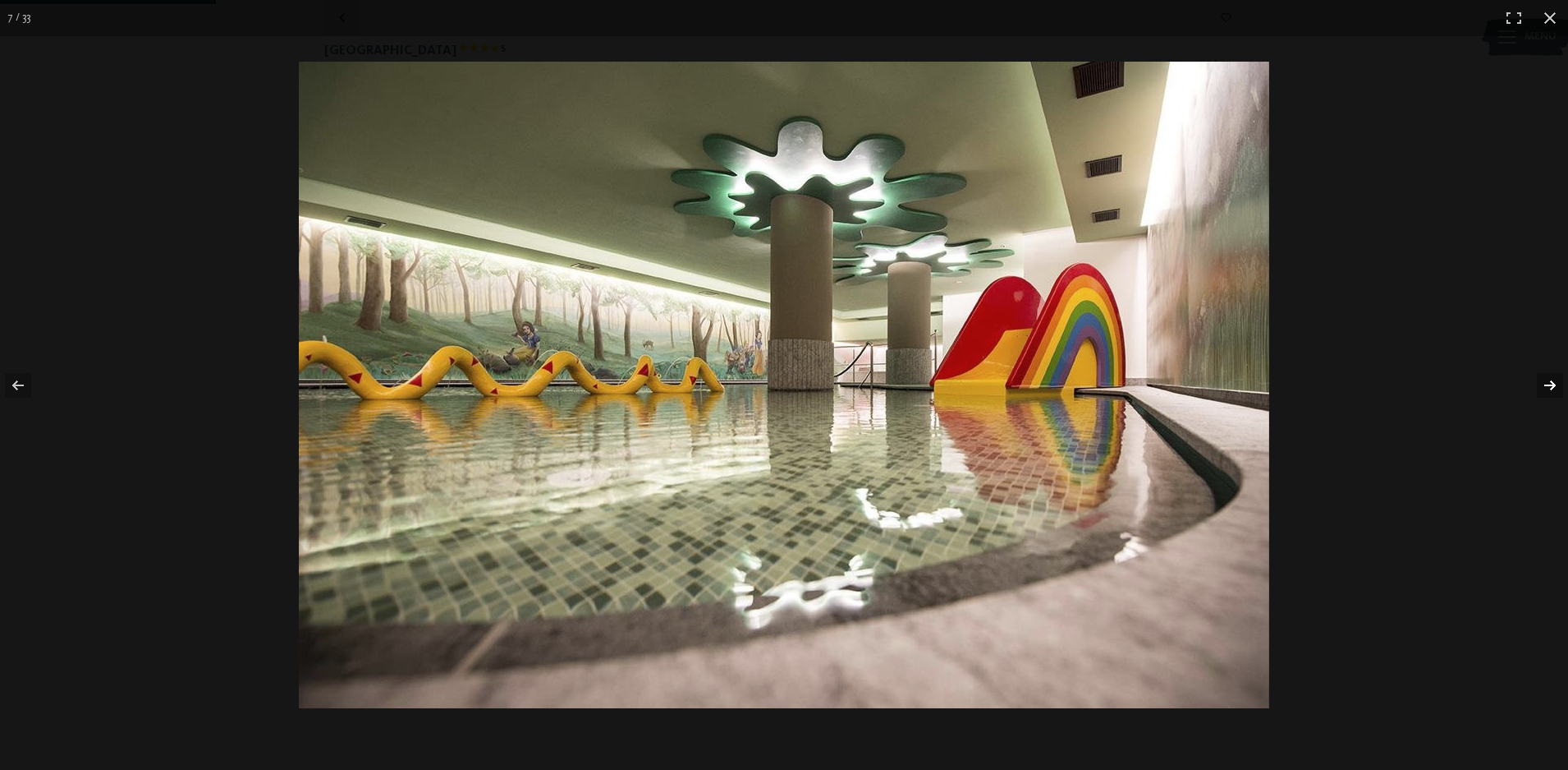
click at [1546, 382] on button "button" at bounding box center [1539, 386] width 58 height 83
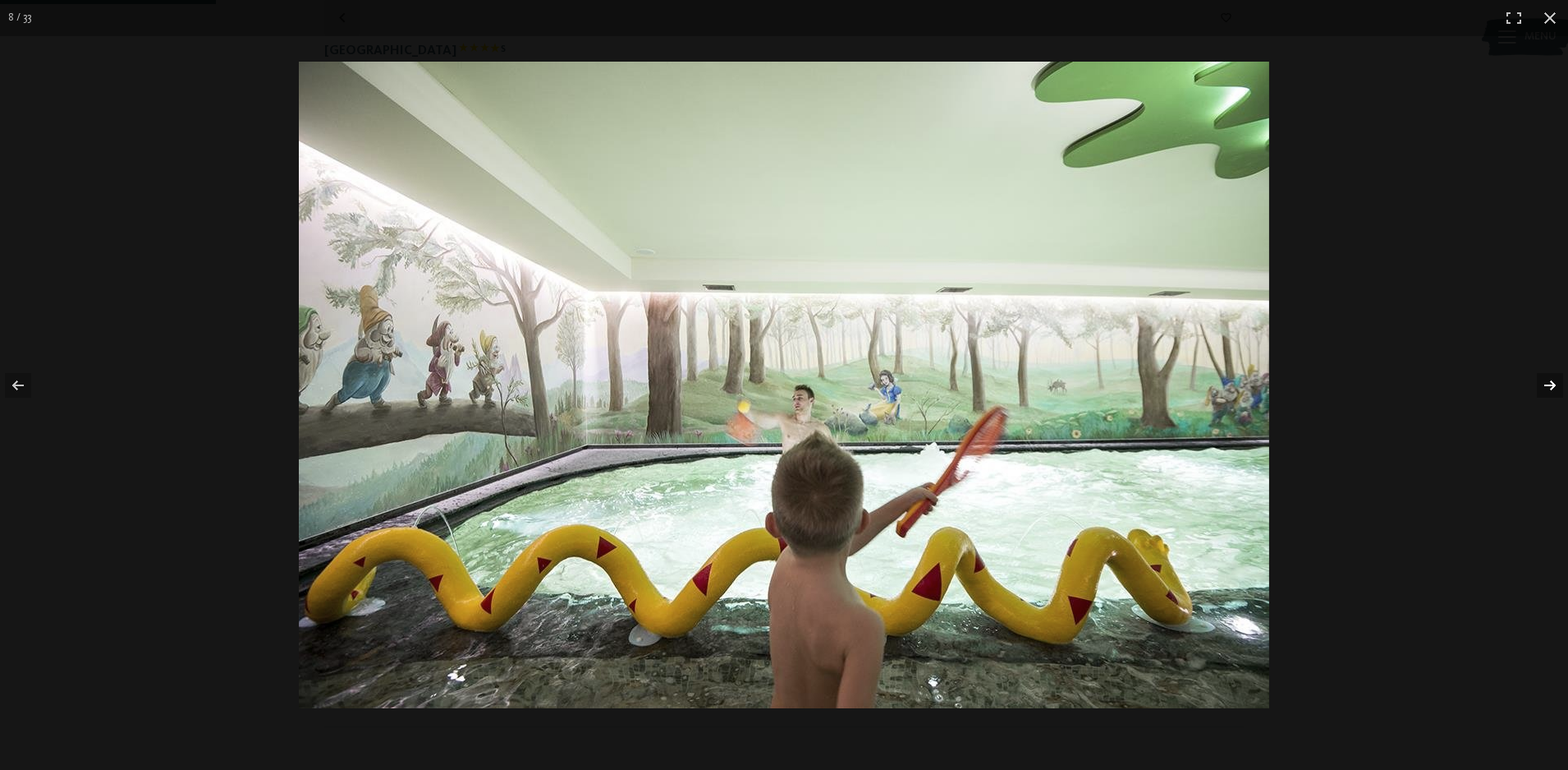
click at [1546, 382] on button "button" at bounding box center [1539, 386] width 58 height 83
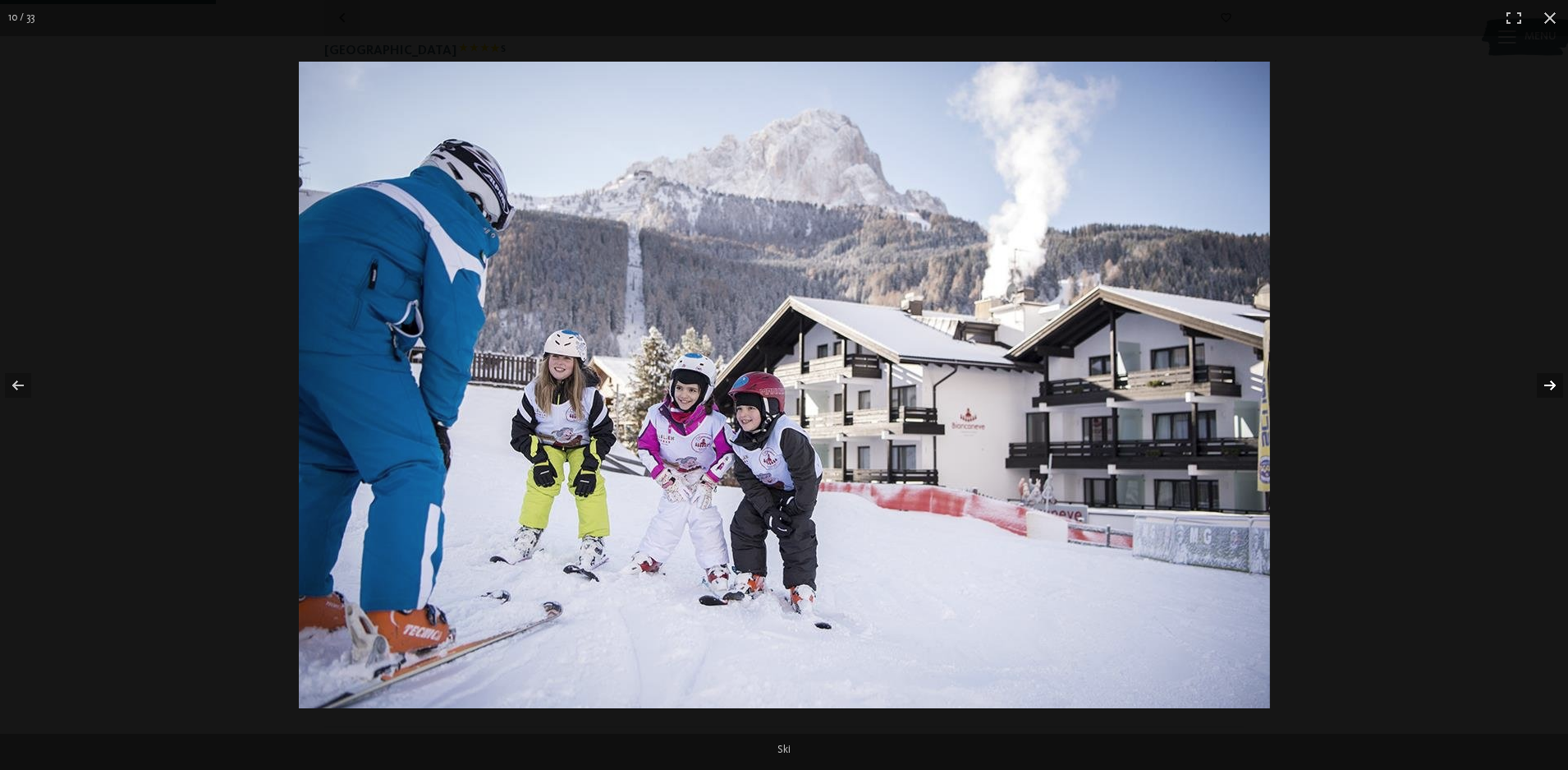
click at [1546, 382] on button "button" at bounding box center [1539, 386] width 58 height 83
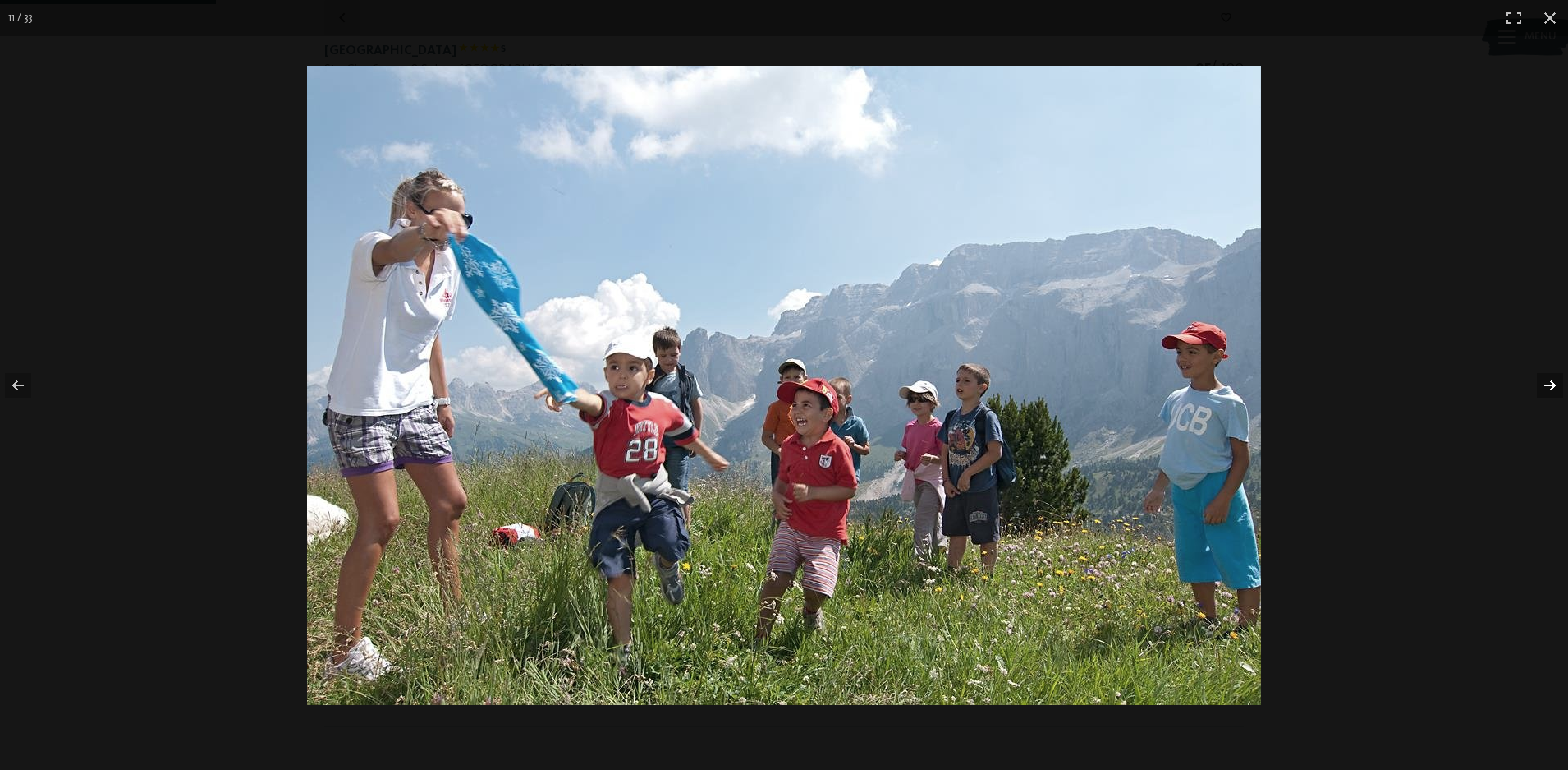
click at [1546, 382] on button "button" at bounding box center [1539, 386] width 58 height 83
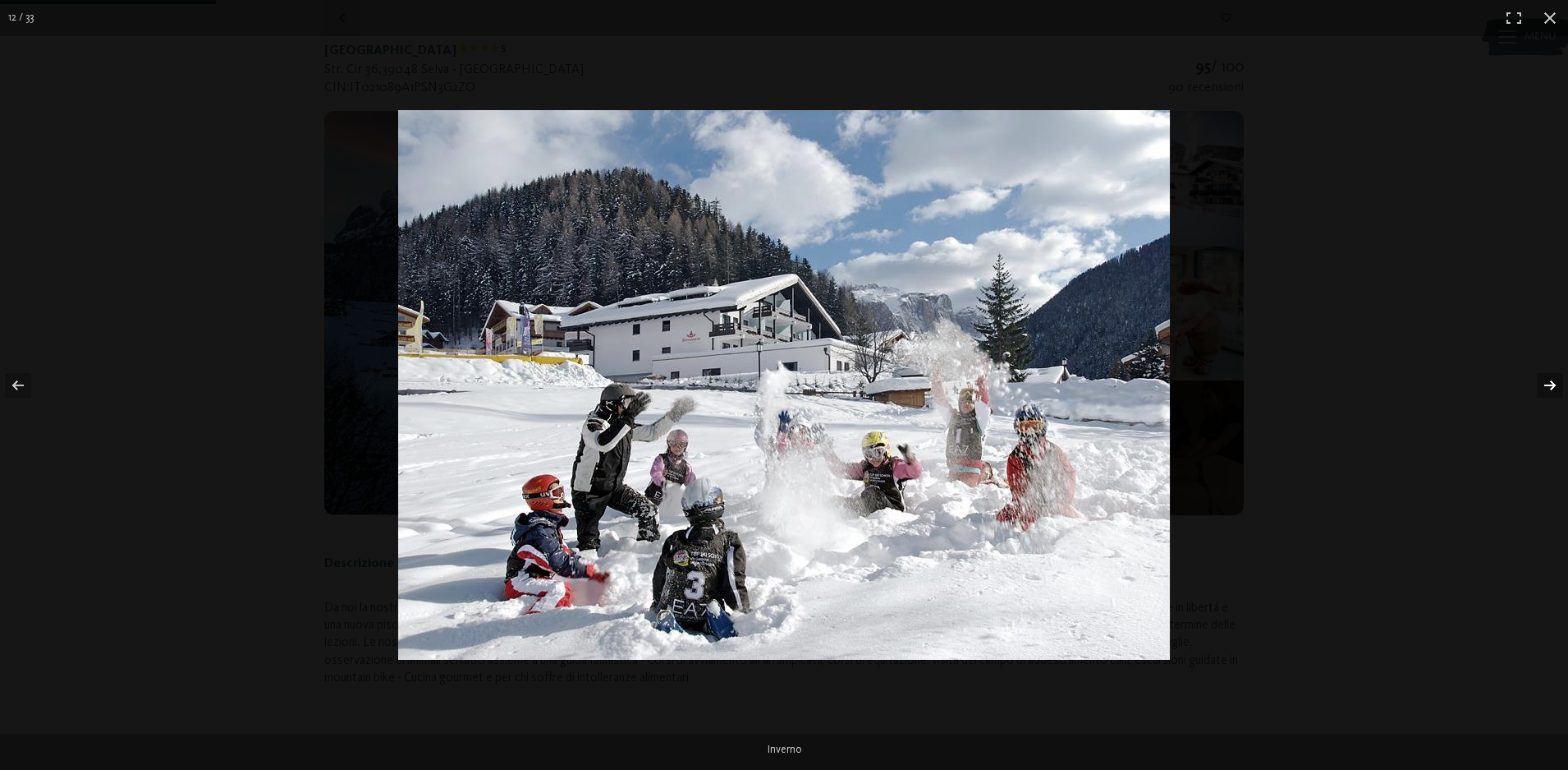
click at [1546, 382] on button "button" at bounding box center [1539, 386] width 58 height 83
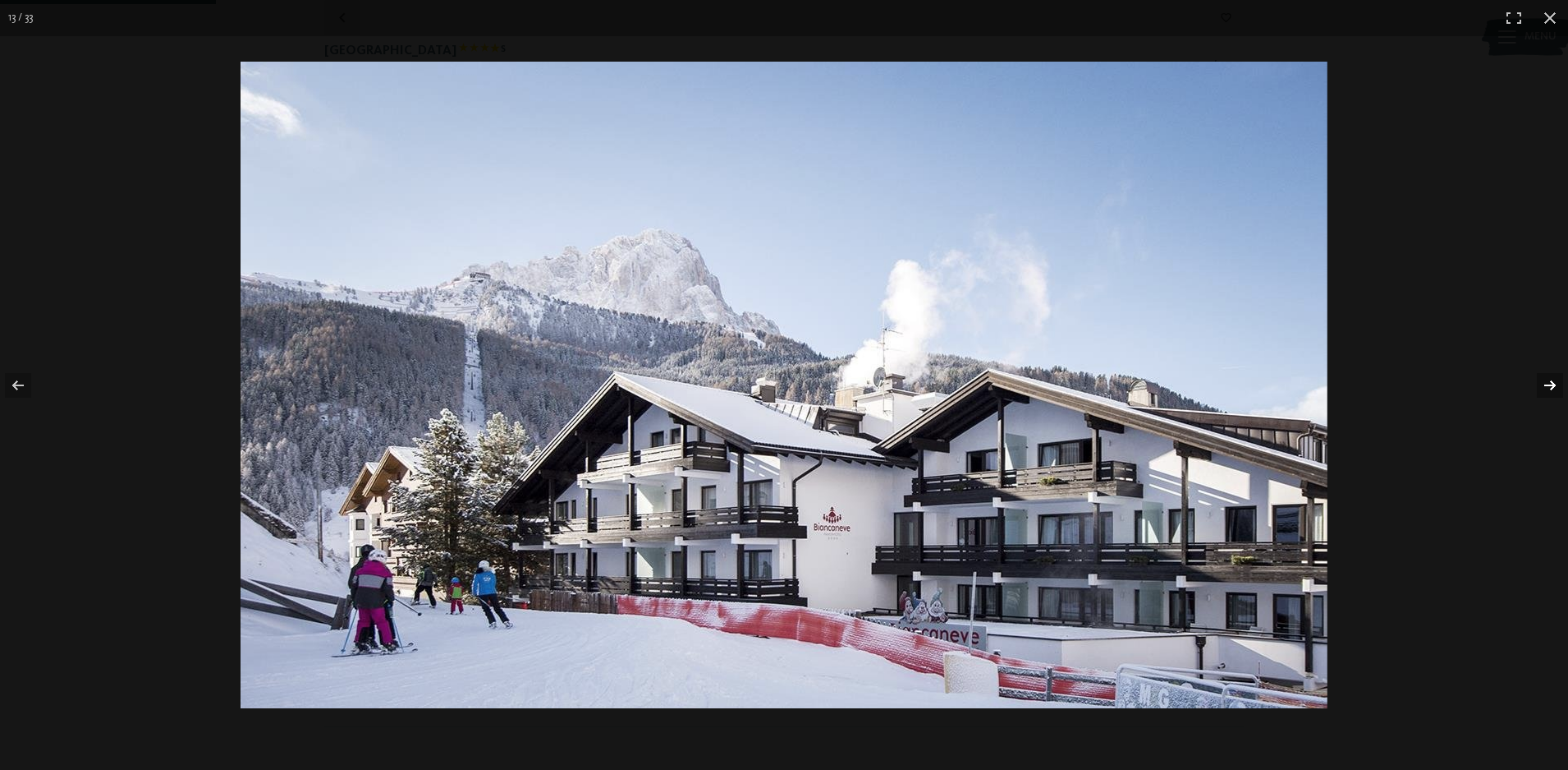
click at [1546, 382] on button "button" at bounding box center [1539, 386] width 58 height 83
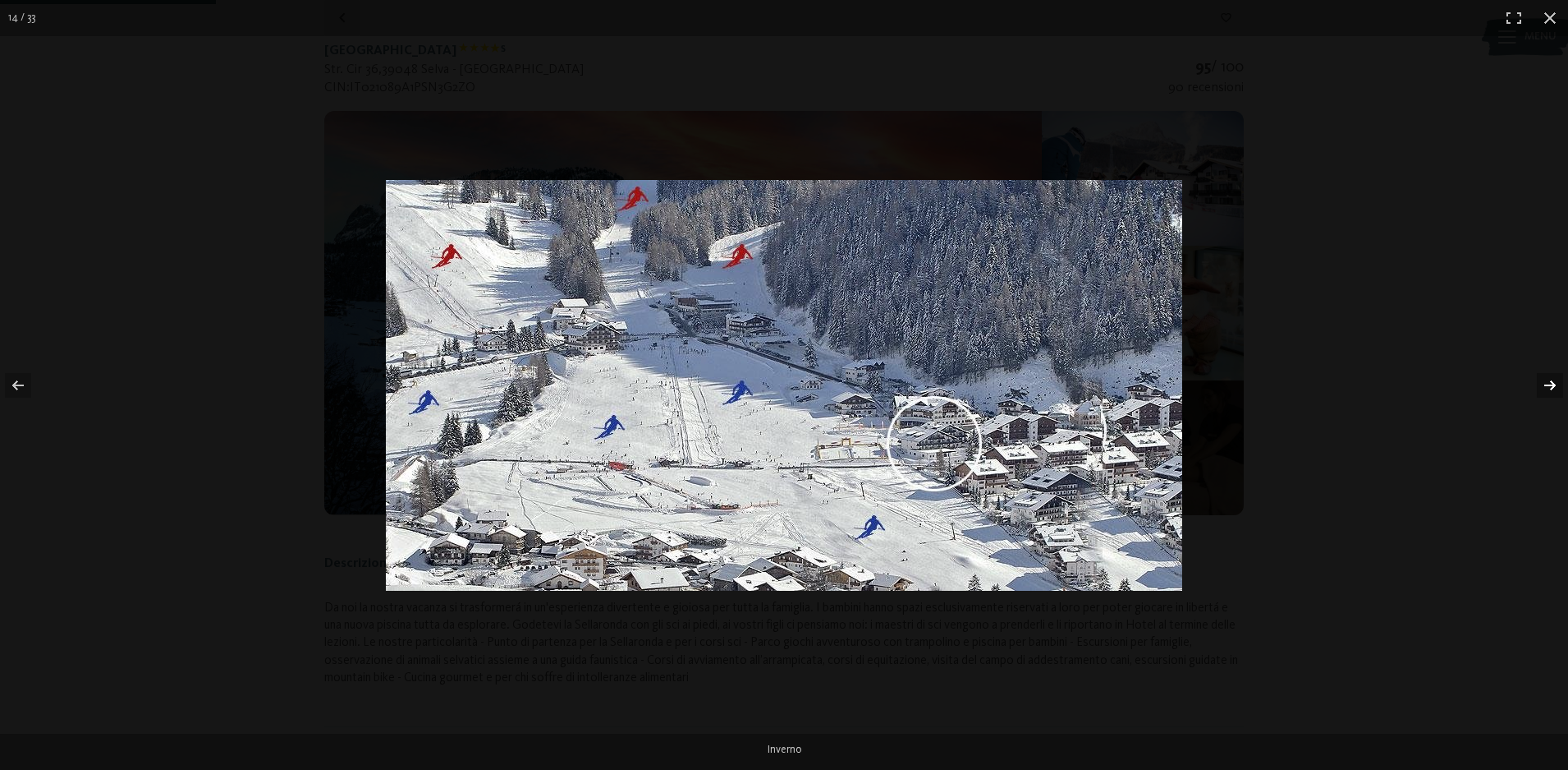
click at [1546, 382] on button "button" at bounding box center [1539, 386] width 58 height 83
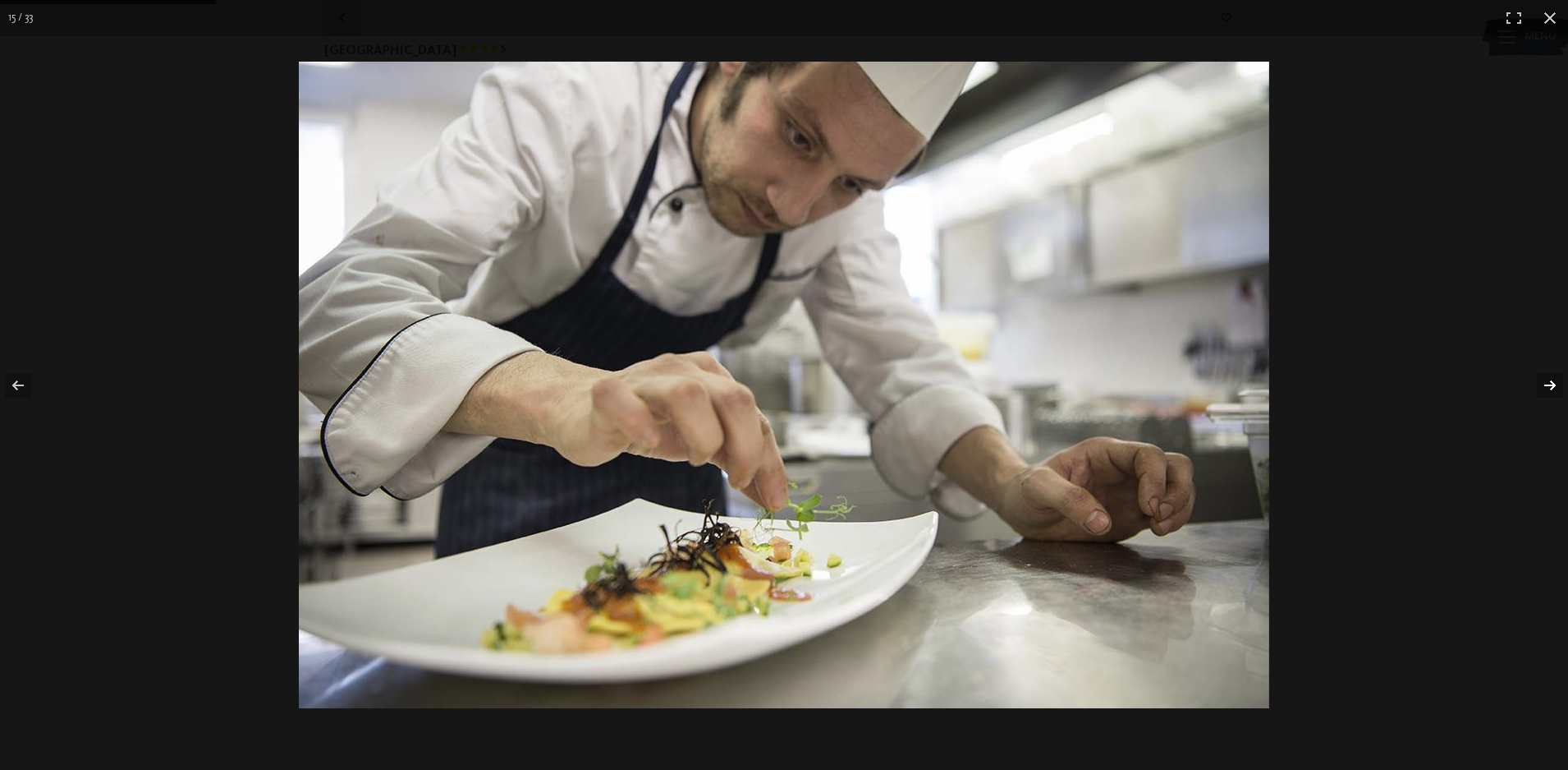
click at [1546, 382] on button "button" at bounding box center [1539, 386] width 58 height 83
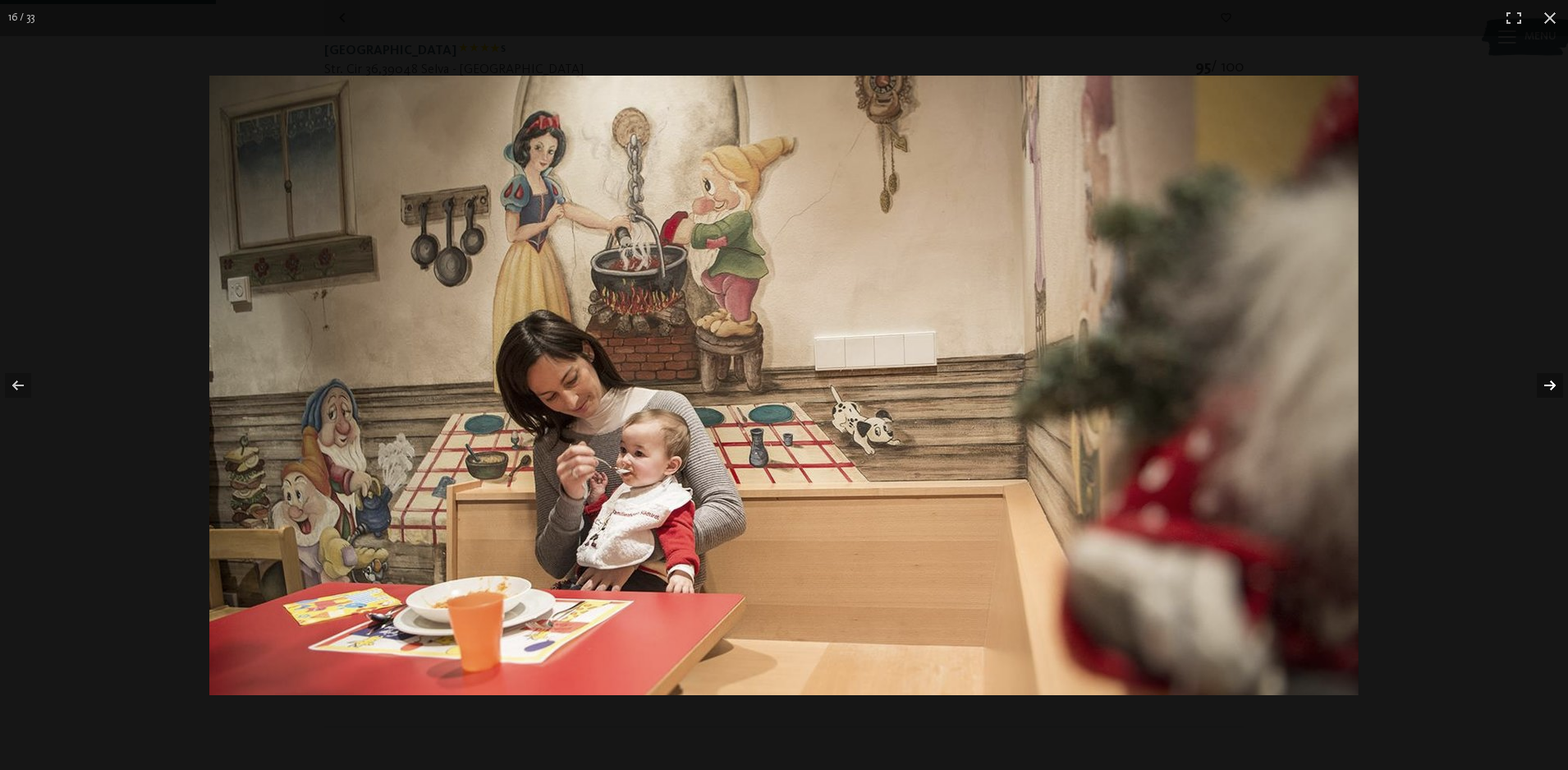
click at [1546, 382] on button "button" at bounding box center [1539, 386] width 58 height 83
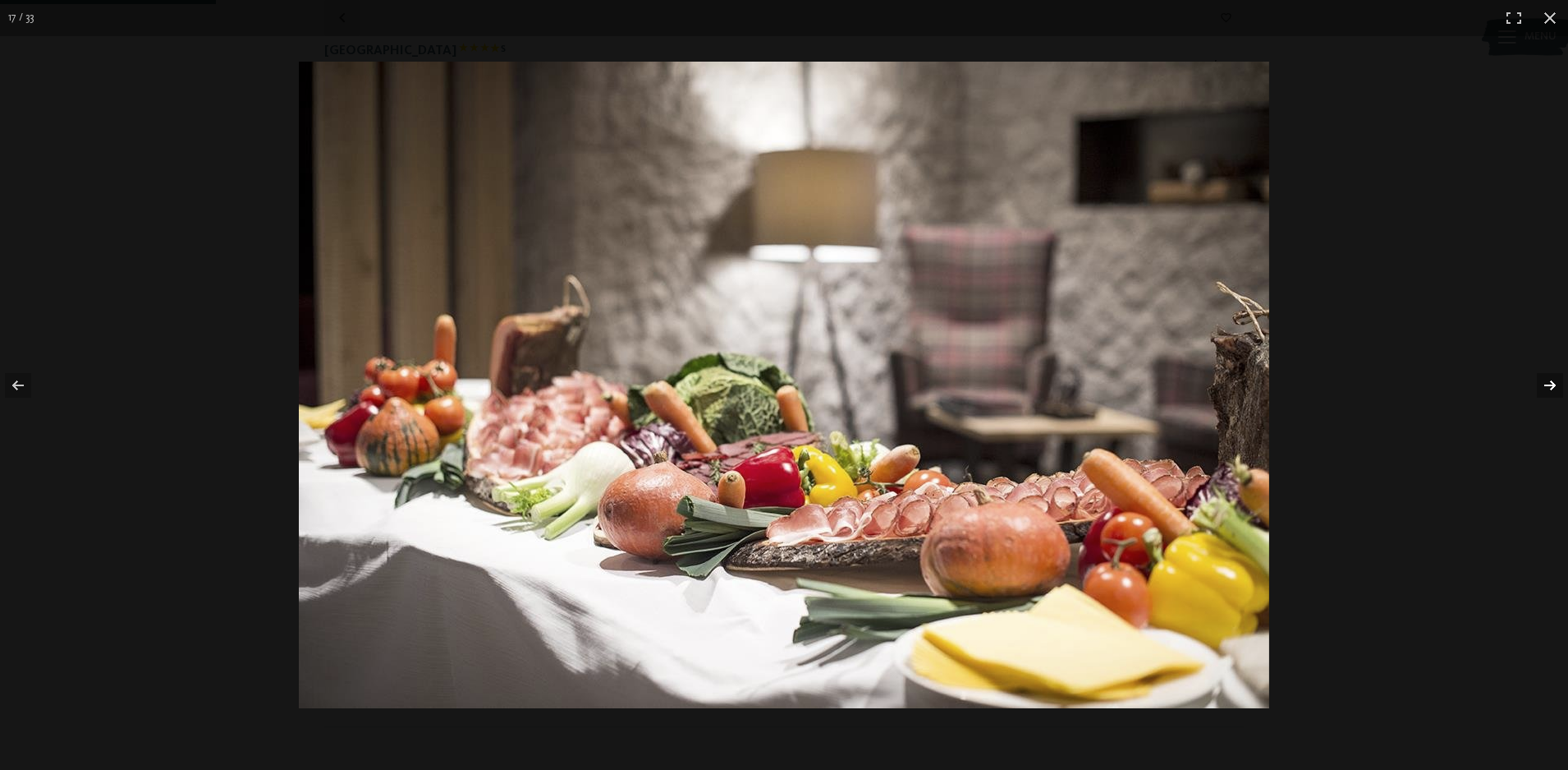
click at [1546, 382] on button "button" at bounding box center [1539, 386] width 58 height 83
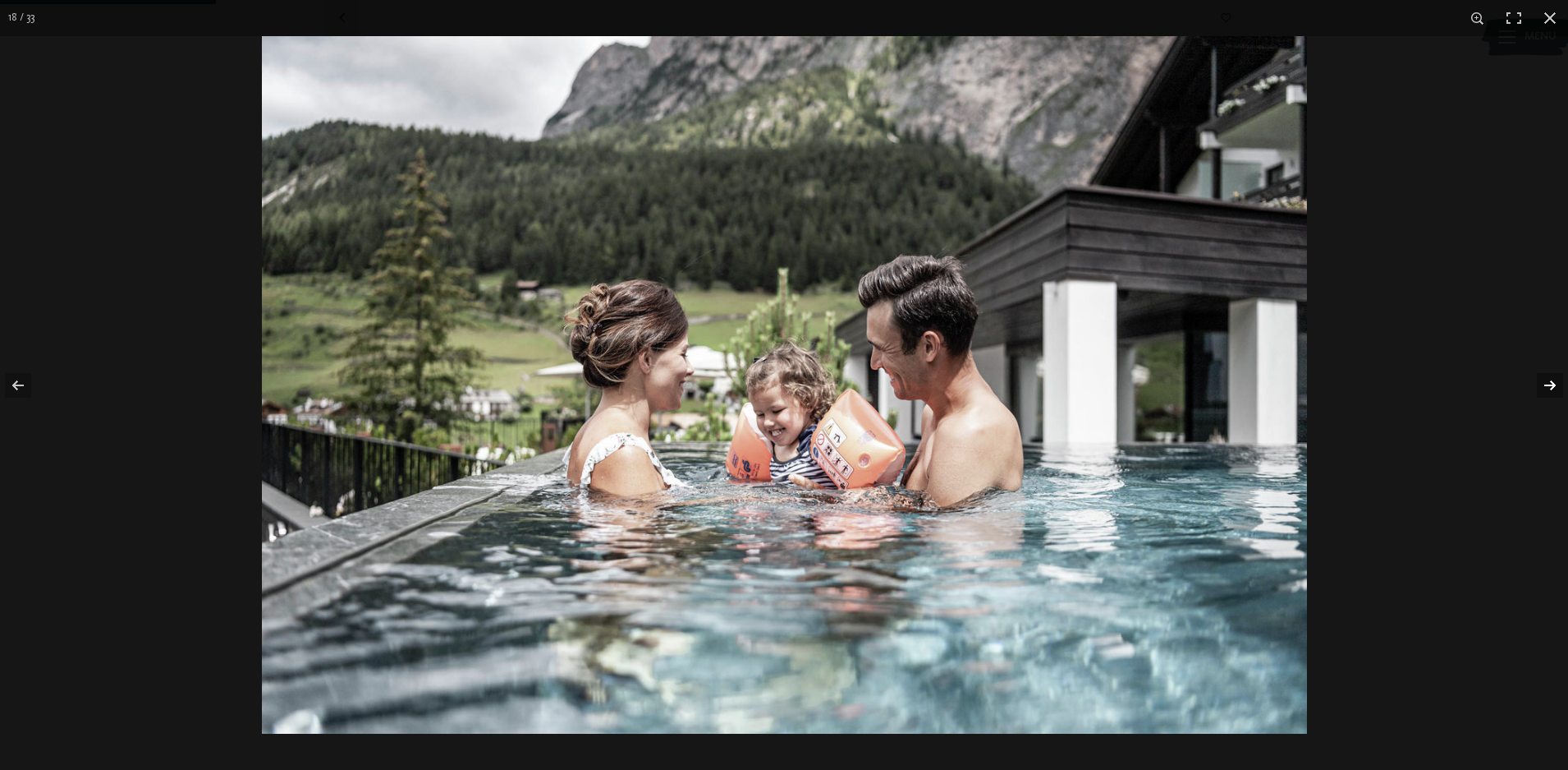
click at [1546, 382] on button "button" at bounding box center [1539, 386] width 58 height 83
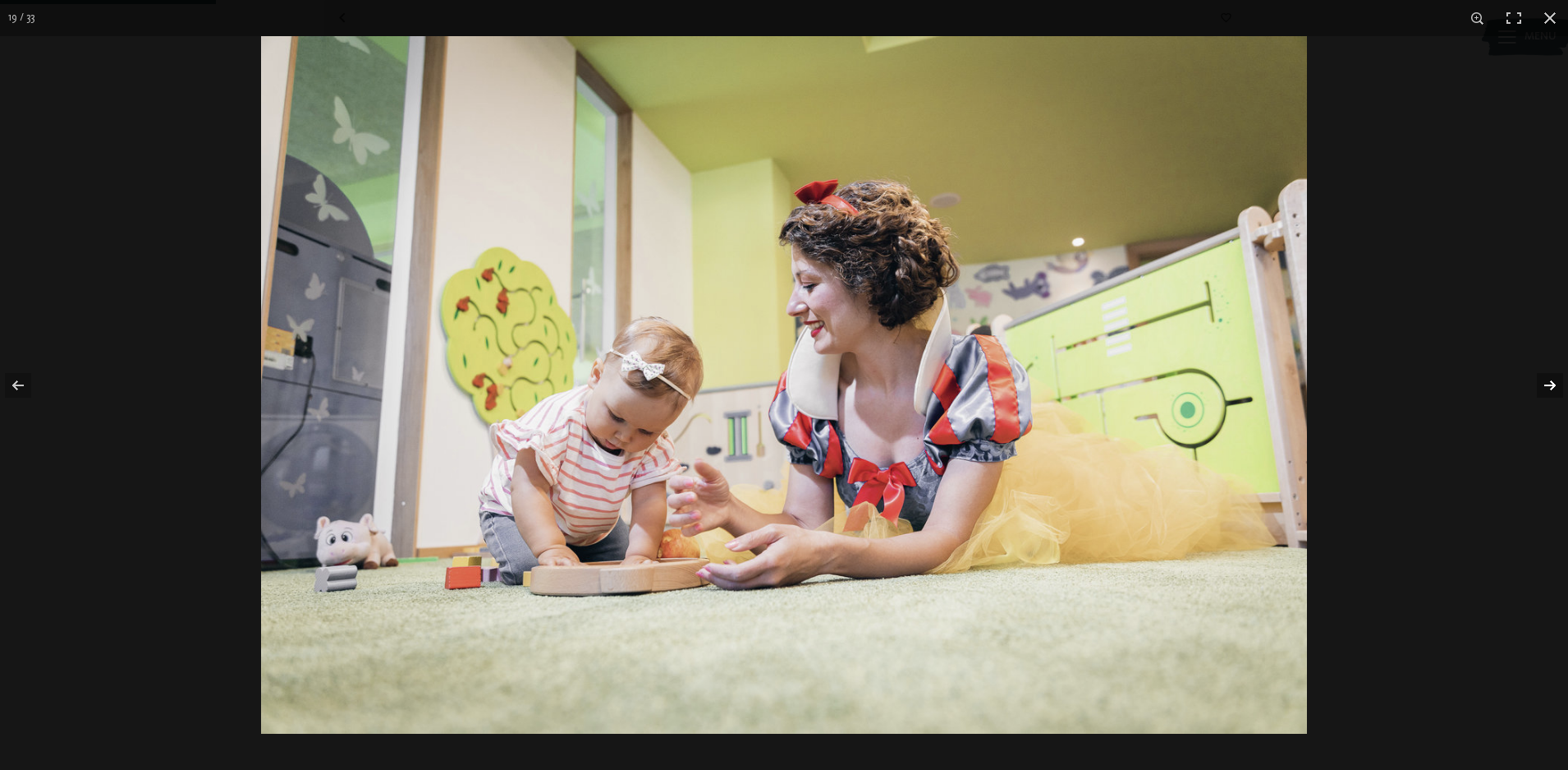
click at [1546, 382] on button "button" at bounding box center [1539, 386] width 58 height 83
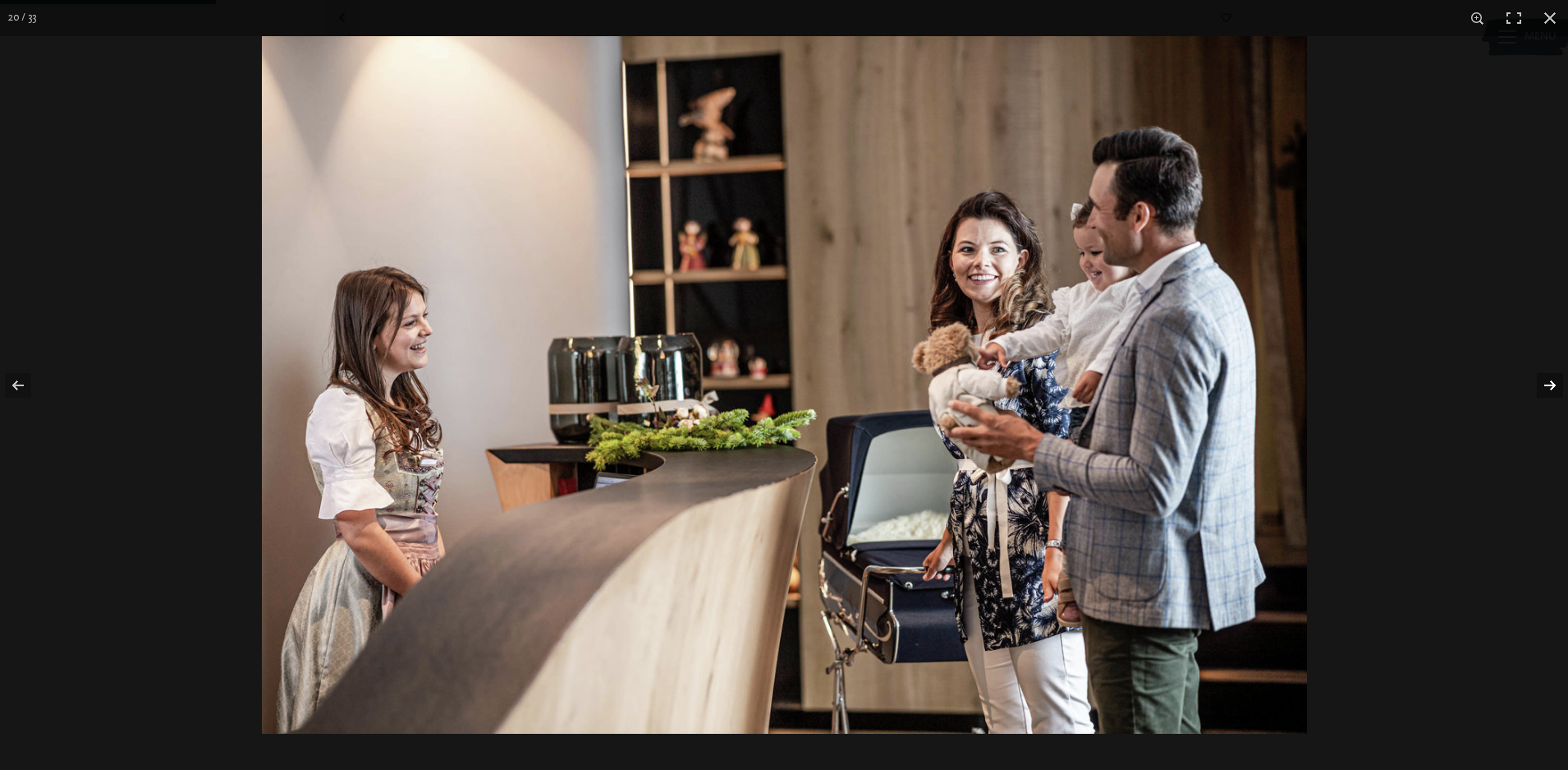
click at [1546, 382] on button "button" at bounding box center [1539, 386] width 58 height 83
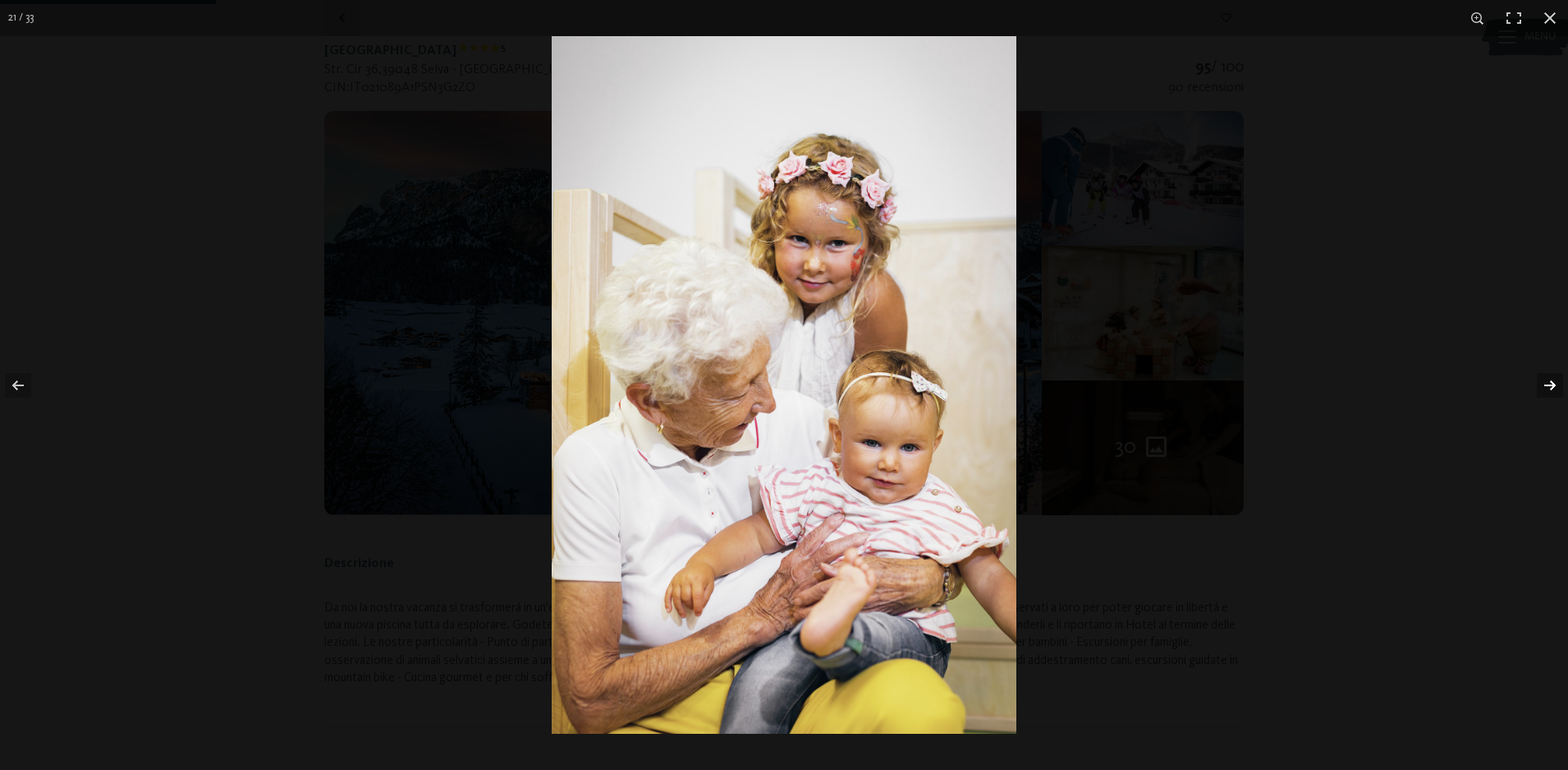
click at [1546, 382] on button "button" at bounding box center [1539, 386] width 58 height 83
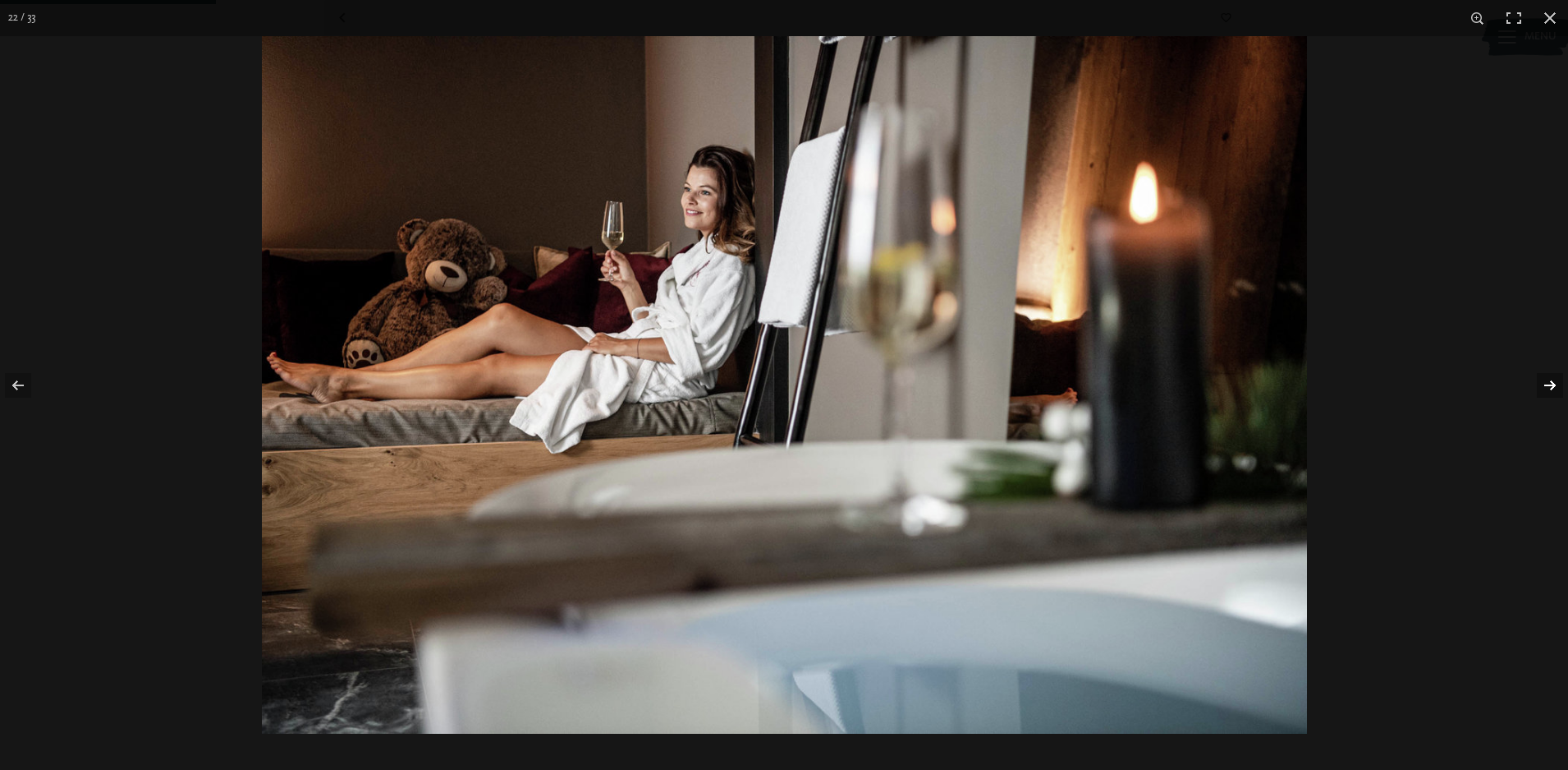
click at [1546, 382] on button "button" at bounding box center [1539, 386] width 58 height 83
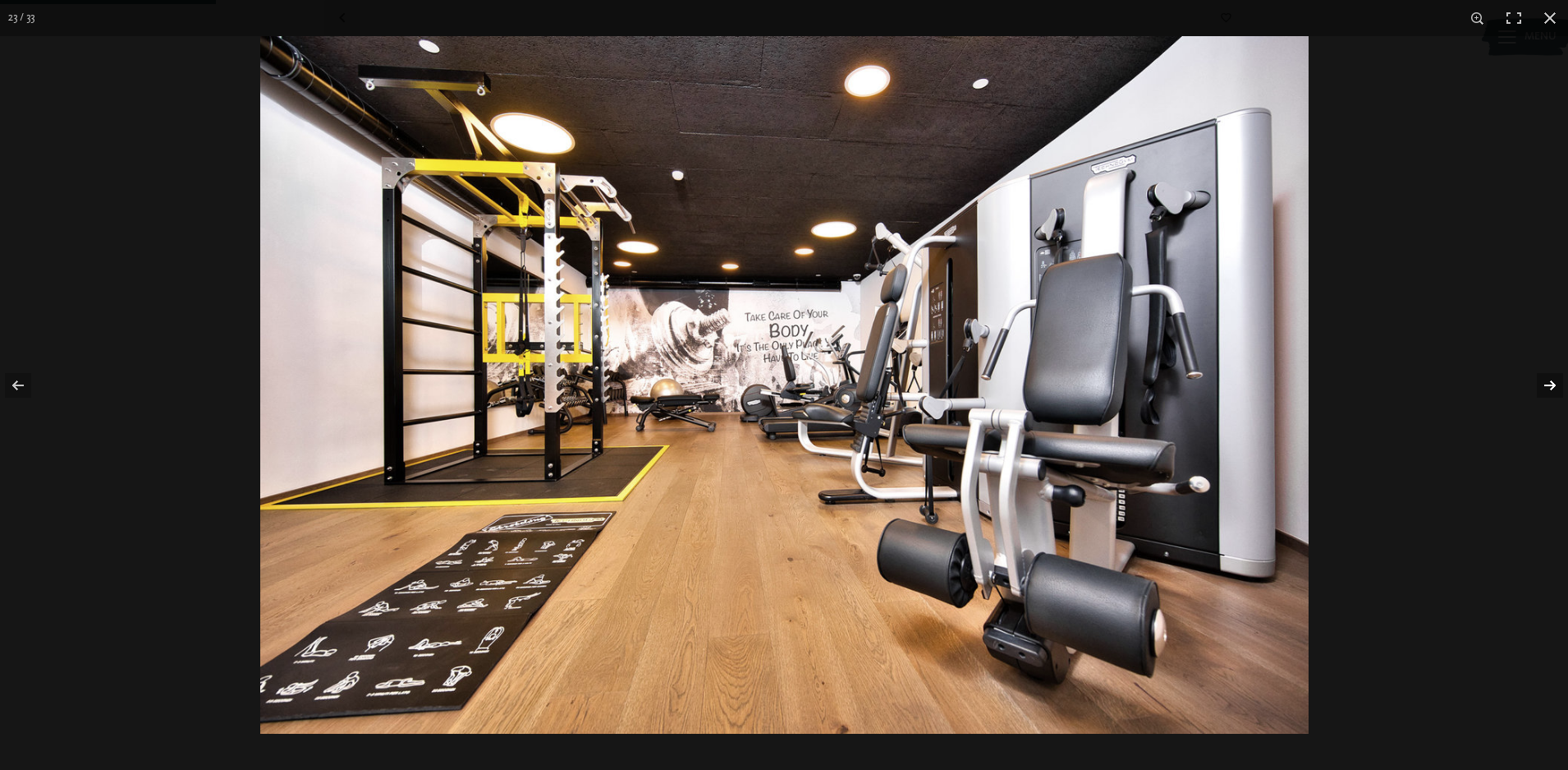
click at [1546, 382] on button "button" at bounding box center [1539, 386] width 58 height 83
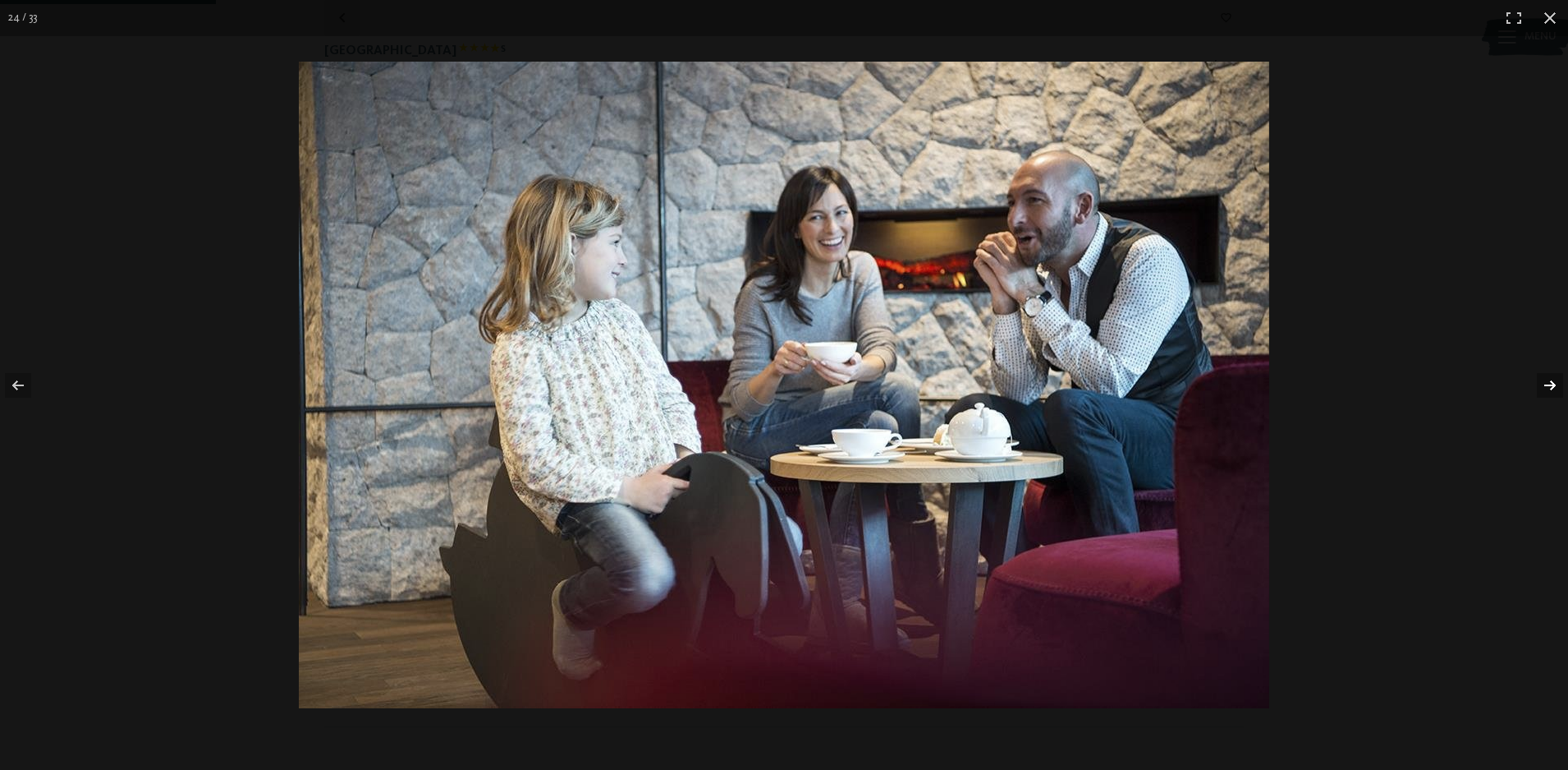
click at [1546, 382] on button "button" at bounding box center [1539, 386] width 58 height 83
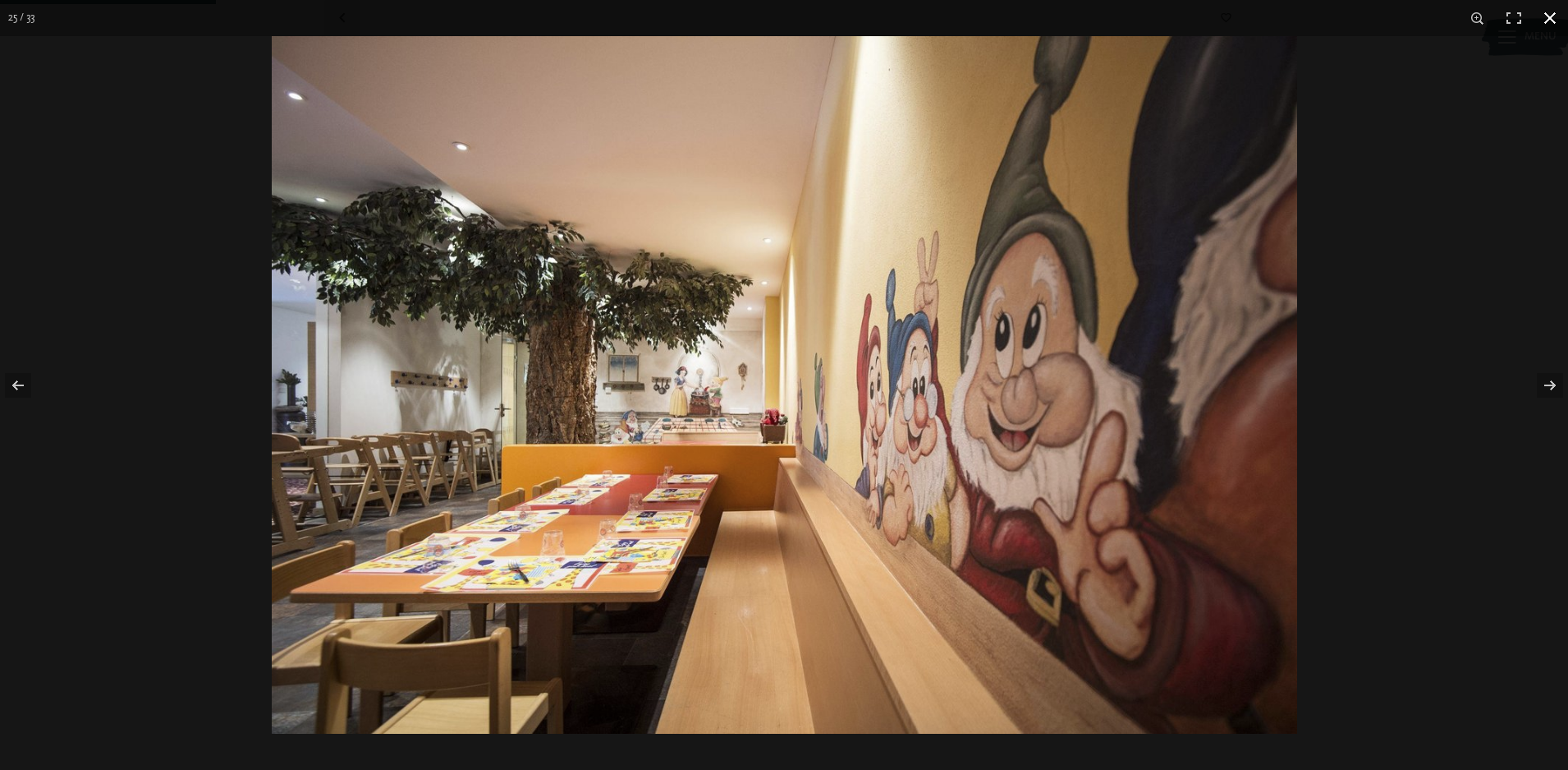
click at [1552, 14] on button "button" at bounding box center [1551, 18] width 36 height 36
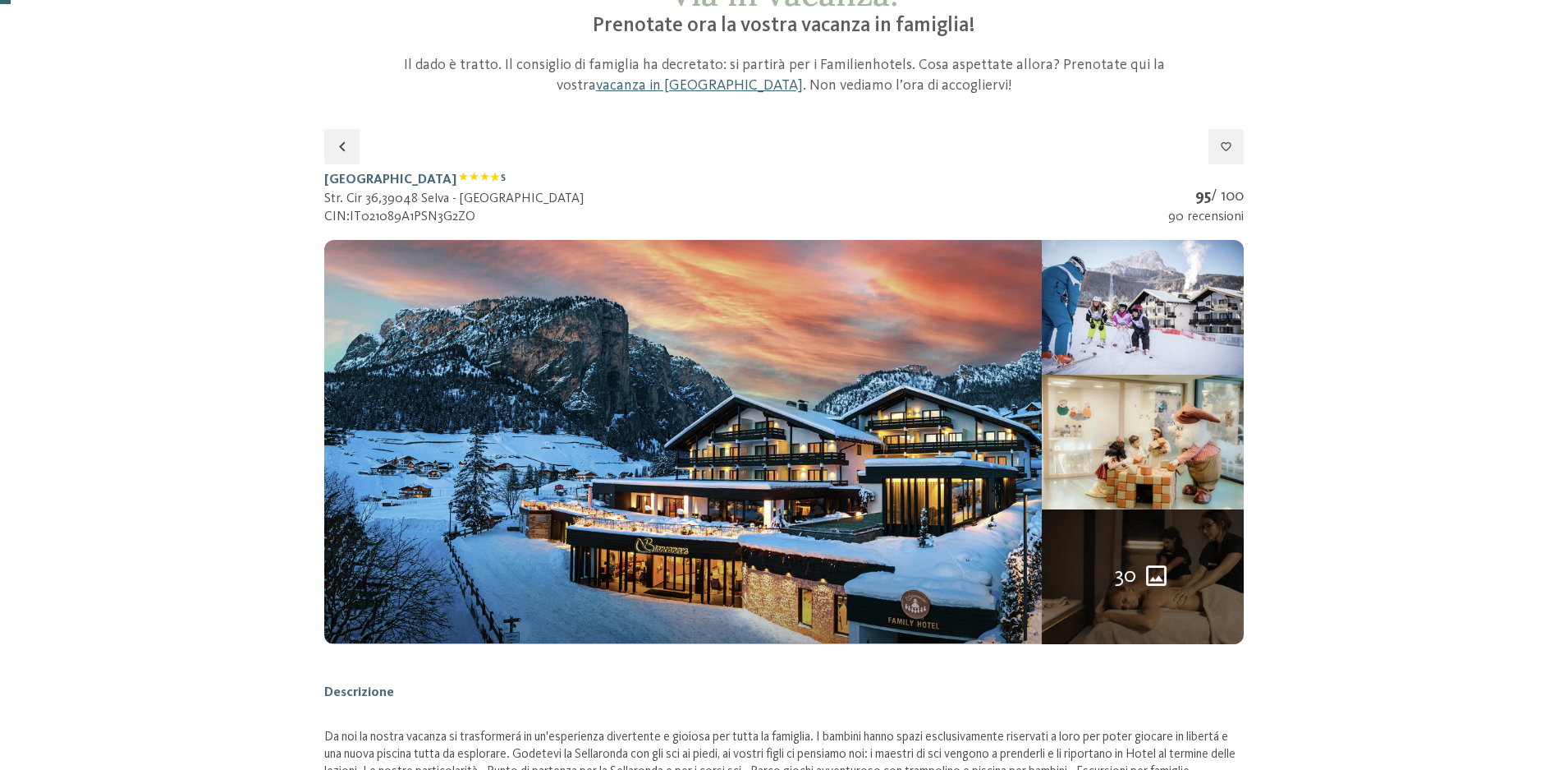
scroll to position [0, 0]
